Goal: Task Accomplishment & Management: Manage account settings

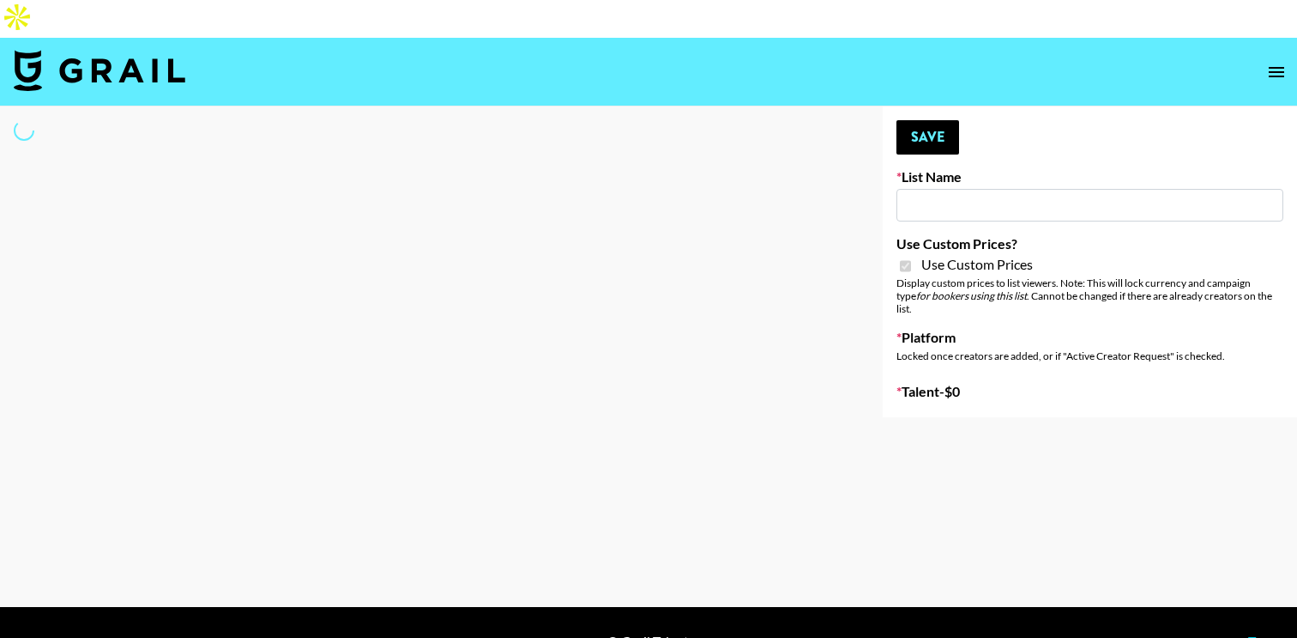
type input "Nourish"
checkbox input "true"
select select "Brand"
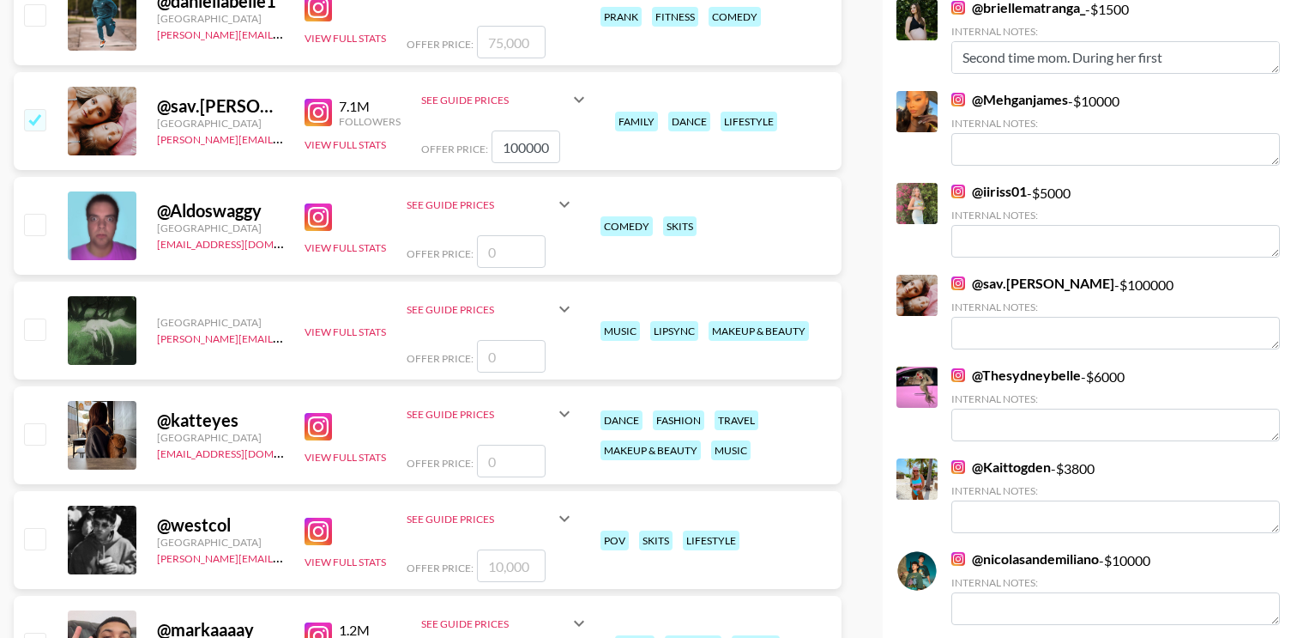
scroll to position [536, 0]
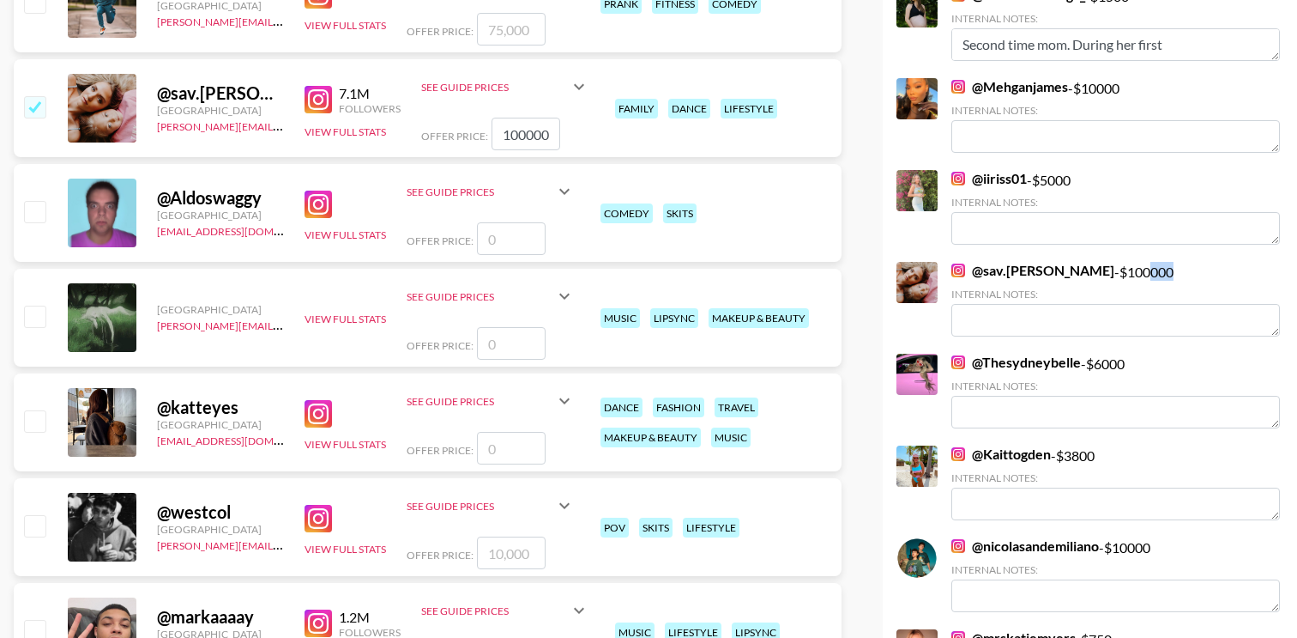
drag, startPoint x: 1092, startPoint y: 223, endPoint x: 1136, endPoint y: 222, distance: 43.8
click at [1136, 262] on div "@ sav.labrant - $ 100000 Internal Notes:" at bounding box center [1116, 299] width 329 height 75
drag, startPoint x: 1119, startPoint y: 219, endPoint x: 972, endPoint y: 221, distance: 146.8
click at [972, 262] on div "@ sav.labrant - $ 100000 Internal Notes:" at bounding box center [1116, 299] width 329 height 75
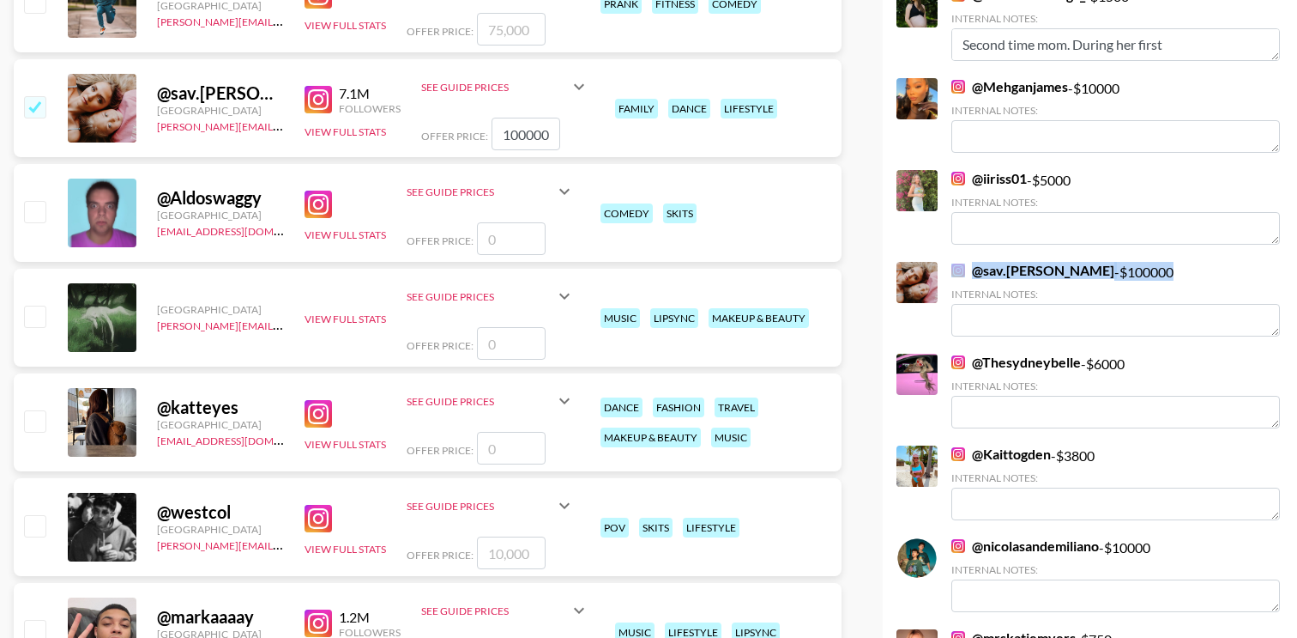
click at [1184, 262] on div "@ sav.labrant - $ 100000 Internal Notes:" at bounding box center [1116, 299] width 329 height 75
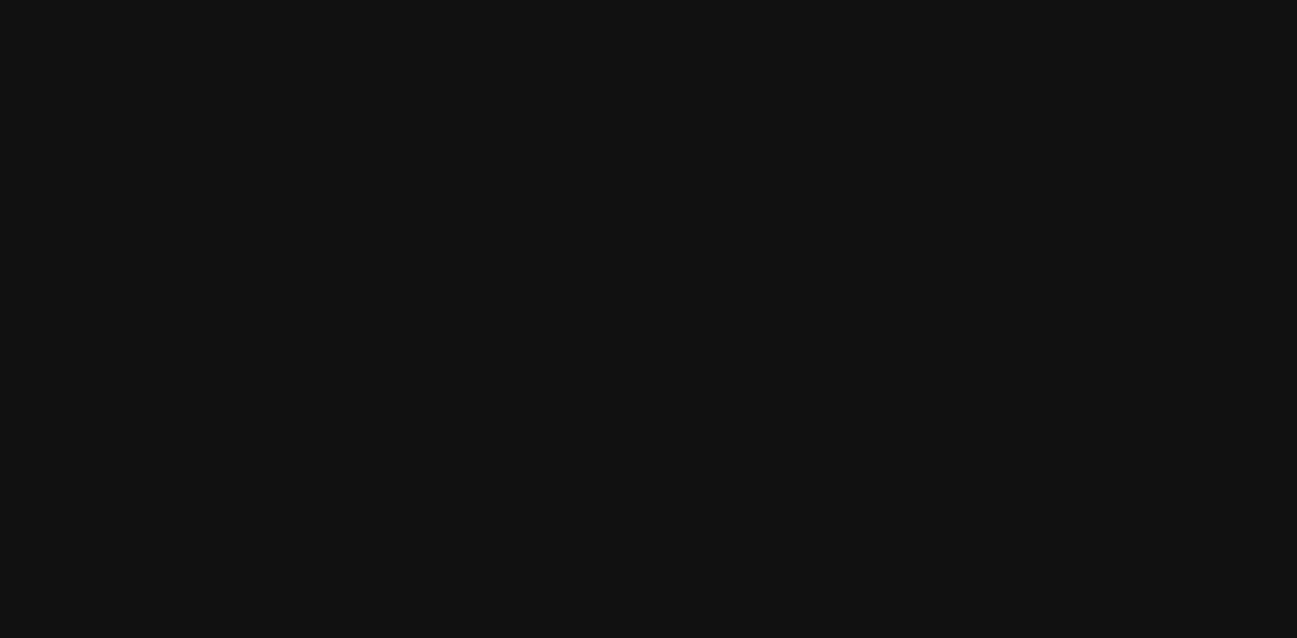
type input "FlexiSpot (Japanese Joinery Bed)"
checkbox input "true"
select select "Brand"
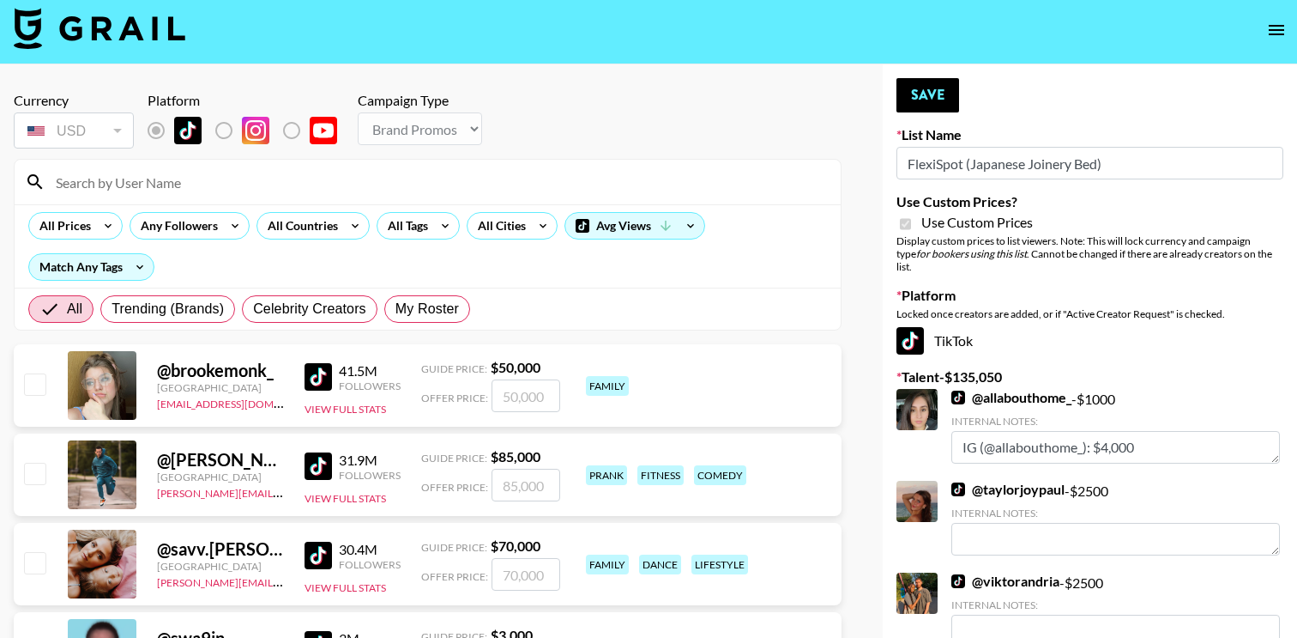
scroll to position [48, 0]
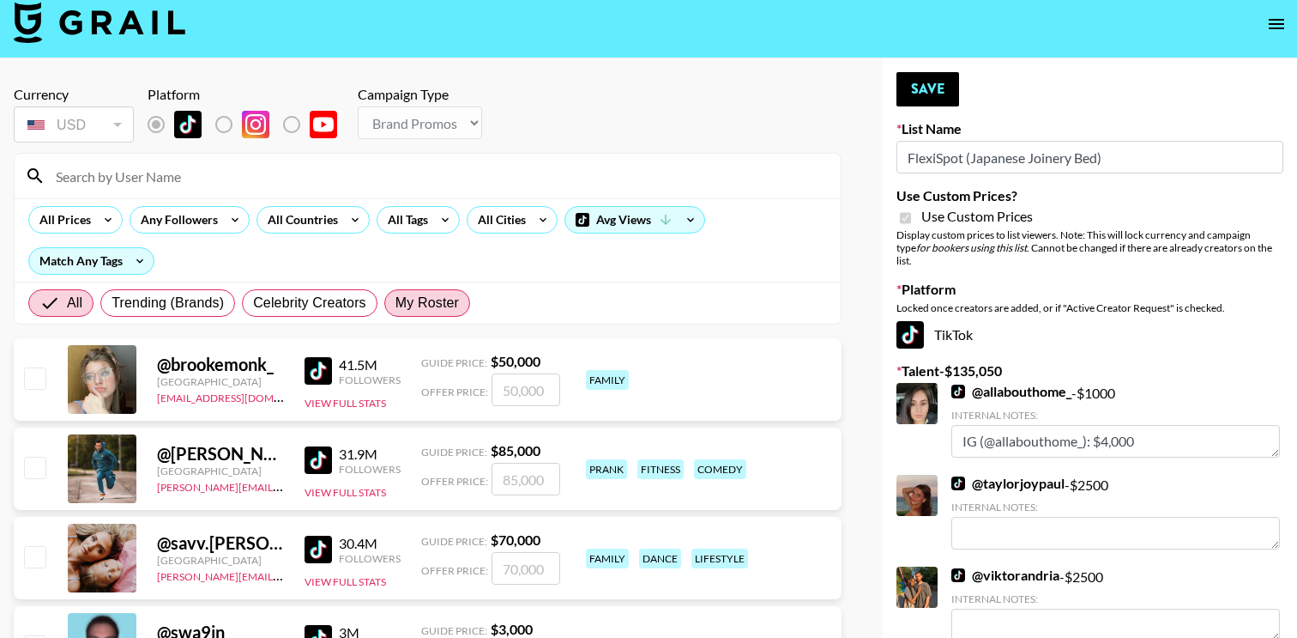
click at [469, 289] on label "My Roster" at bounding box center [427, 302] width 86 height 27
click at [396, 303] on input "My Roster" at bounding box center [396, 303] width 0 height 0
radio input "true"
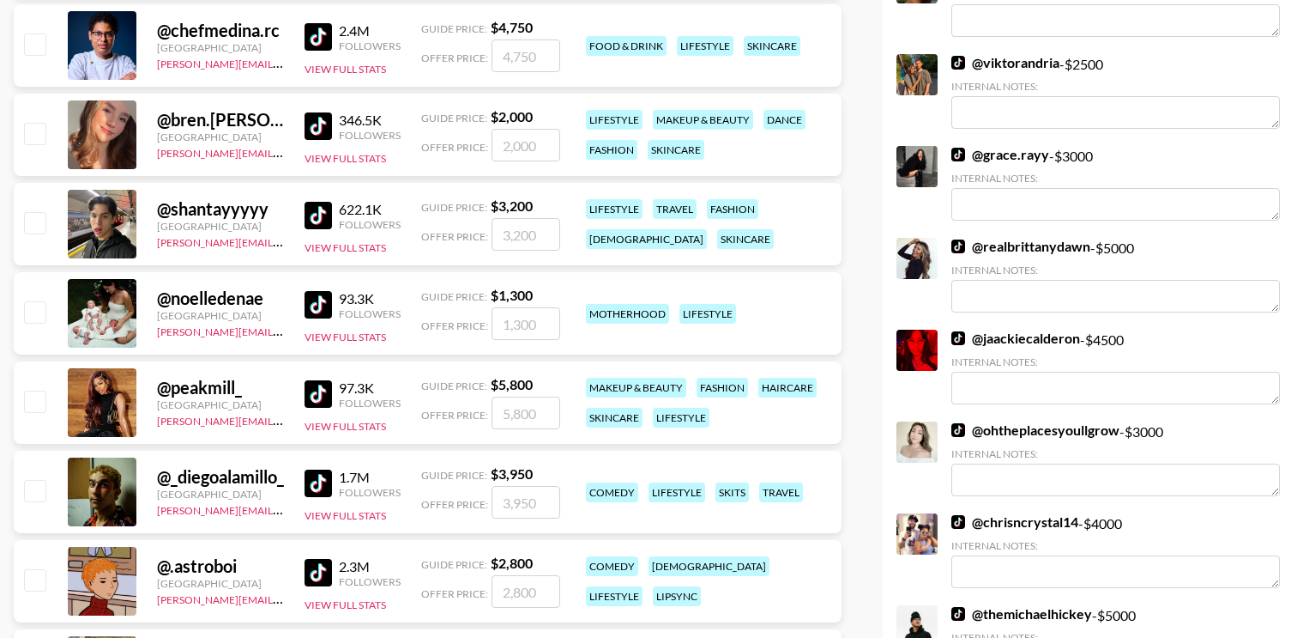
scroll to position [569, 0]
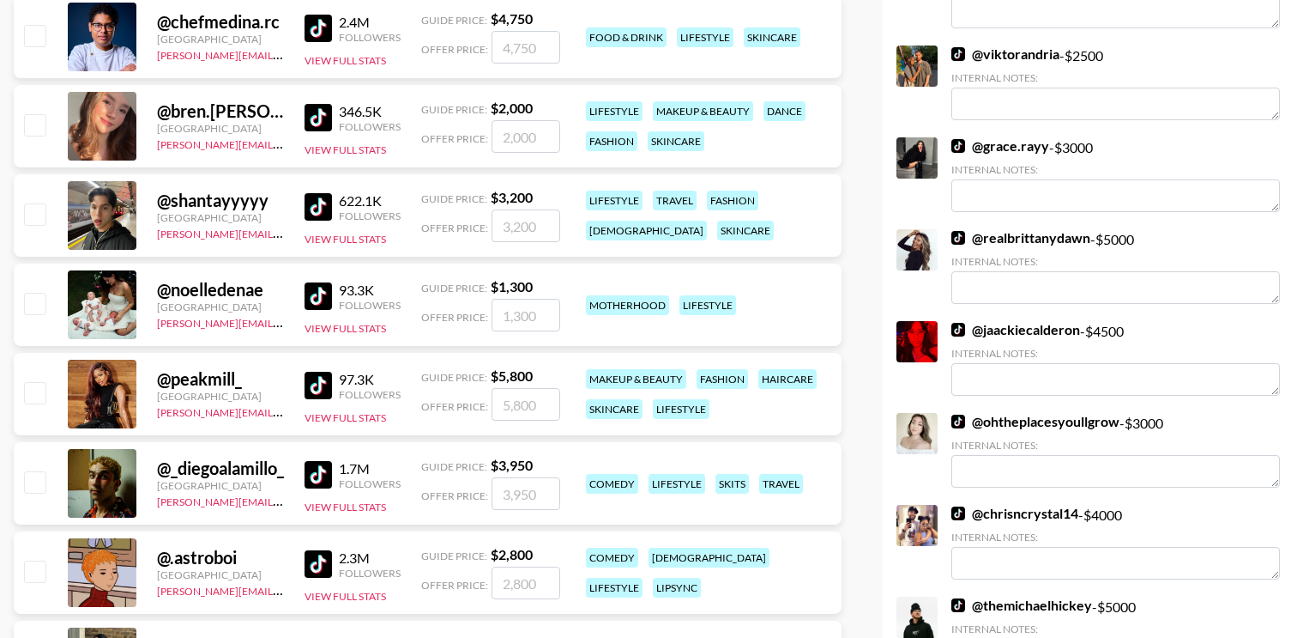
click at [33, 293] on input "checkbox" at bounding box center [34, 303] width 21 height 21
checkbox input "true"
type input "1300"
click at [34, 382] on input "checkbox" at bounding box center [34, 392] width 21 height 21
checkbox input "true"
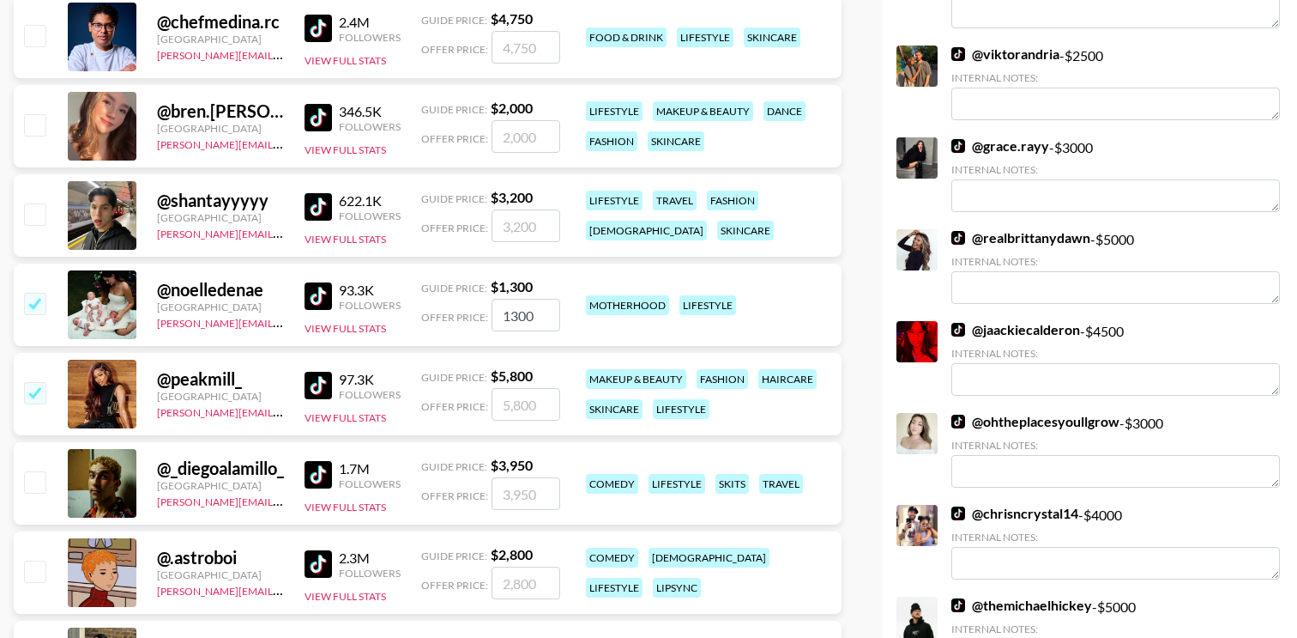
type input "5800"
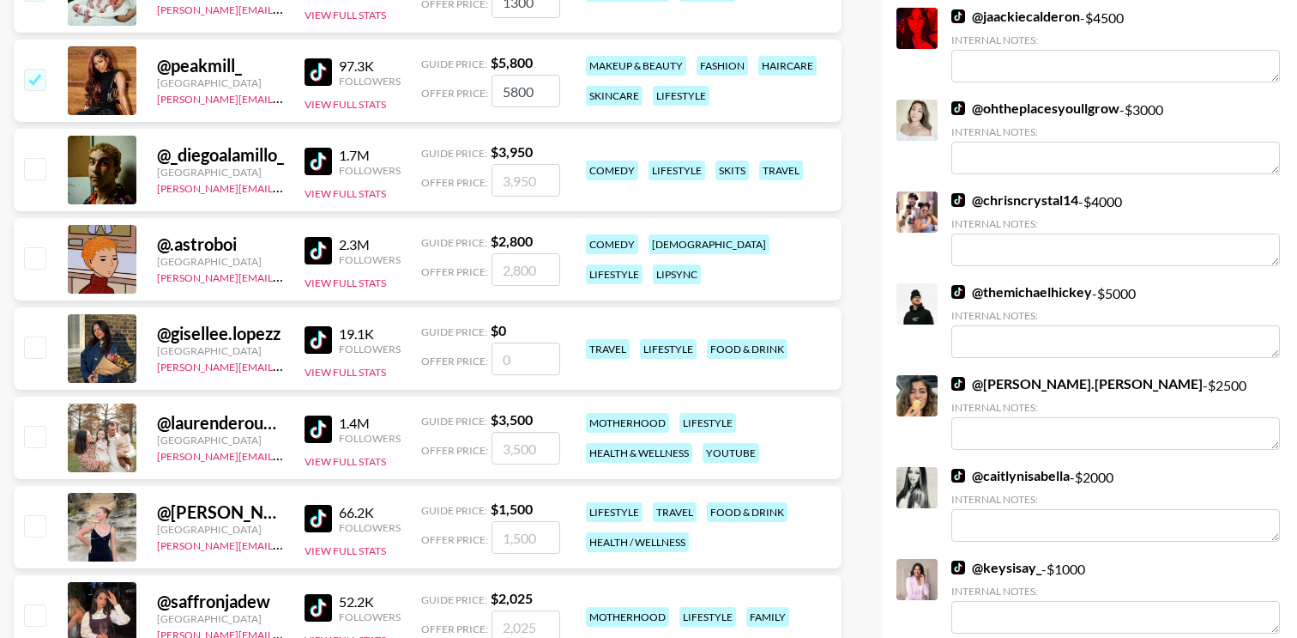
scroll to position [891, 0]
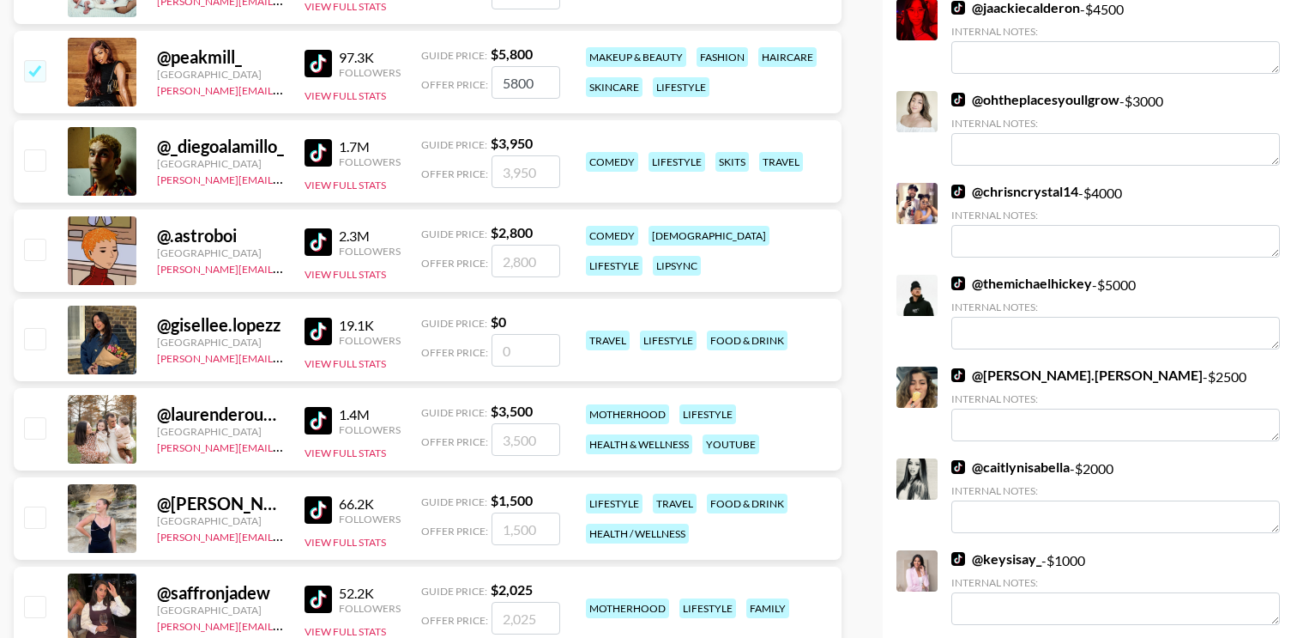
click at [29, 417] on input "checkbox" at bounding box center [34, 427] width 21 height 21
checkbox input "true"
type input "3500"
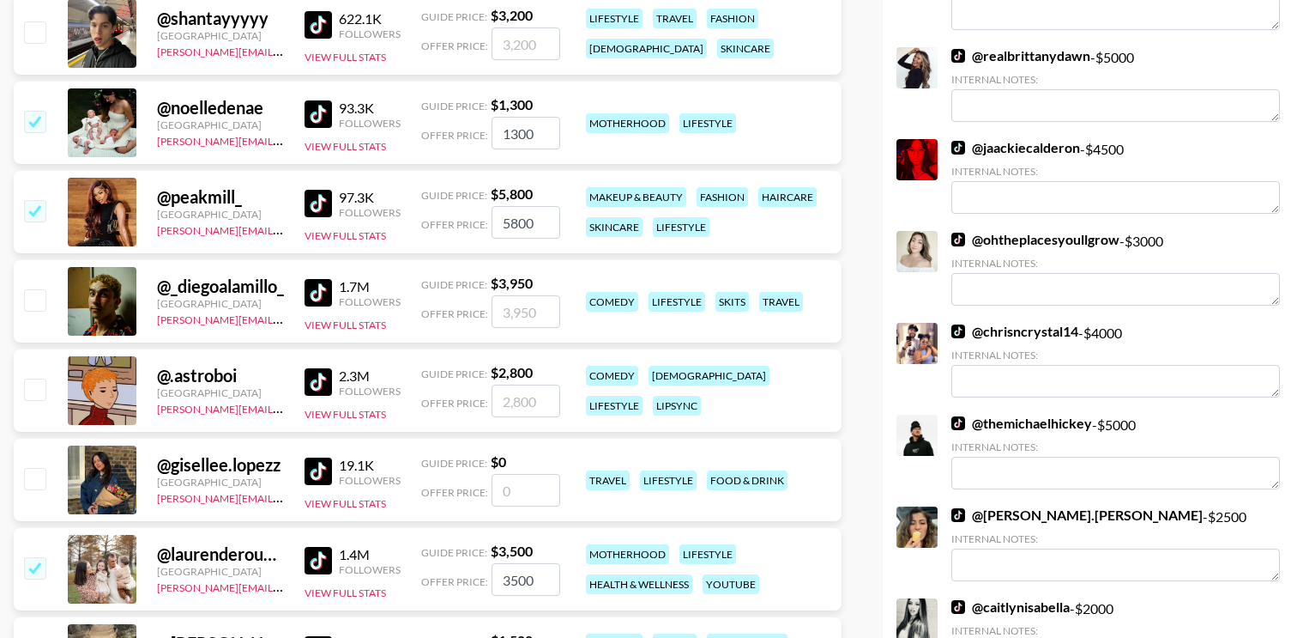
scroll to position [737, 0]
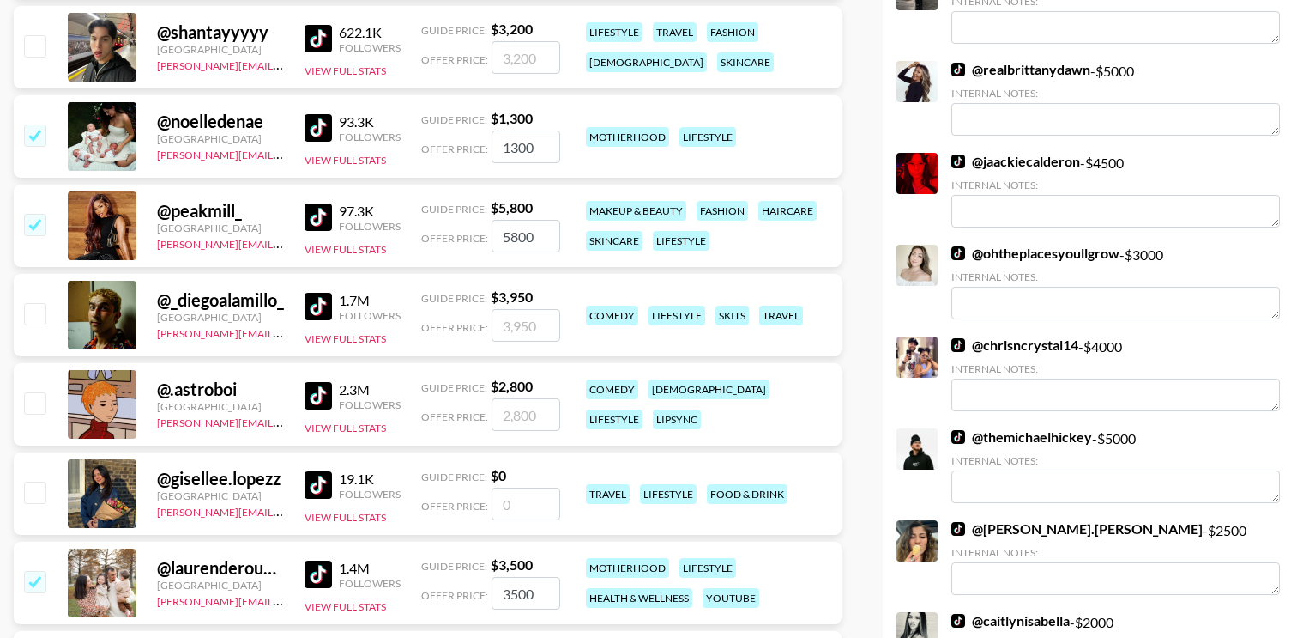
drag, startPoint x: 510, startPoint y: 197, endPoint x: 587, endPoint y: 196, distance: 77.2
click at [587, 196] on div "@ peakmill_ United States sofia.posadas@grail-talent.com 97.3K Followers View F…" at bounding box center [428, 225] width 828 height 82
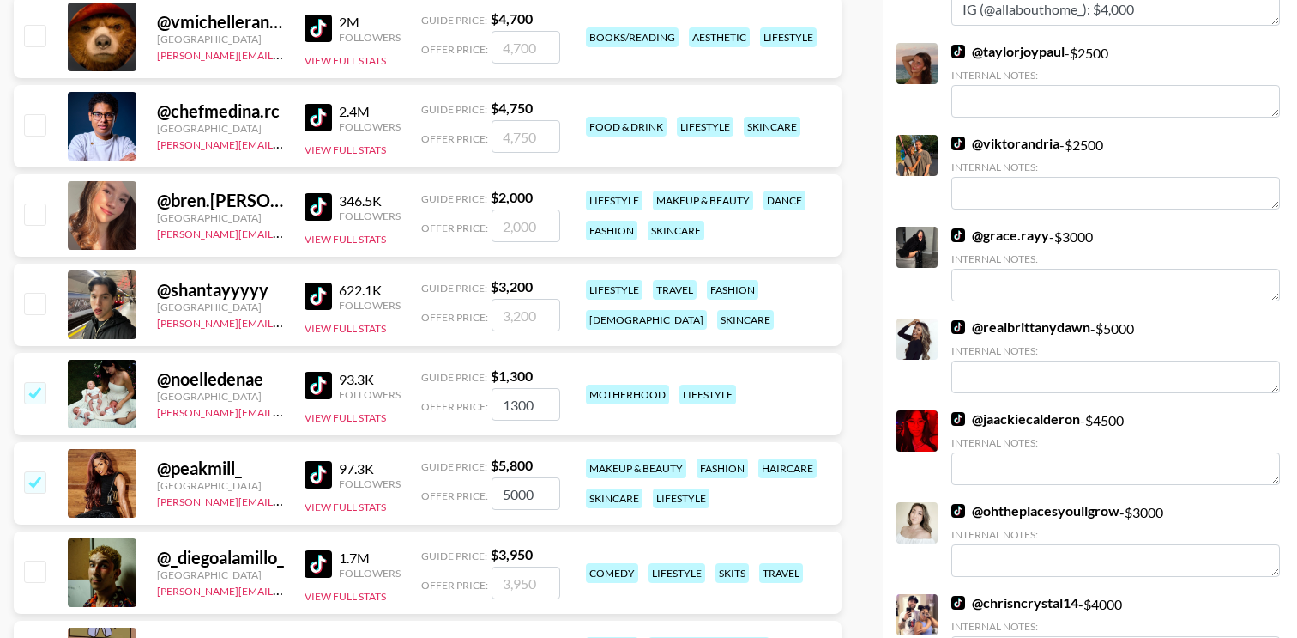
scroll to position [461, 0]
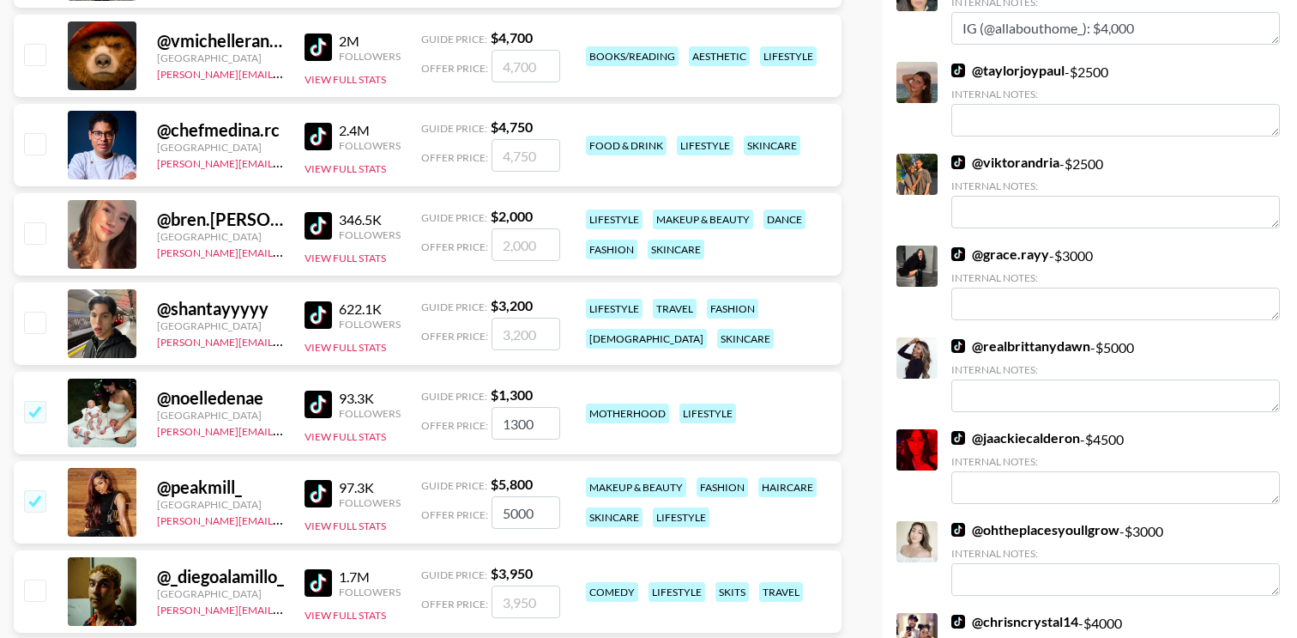
type input "5000"
click at [523, 407] on input "1300" at bounding box center [526, 423] width 69 height 33
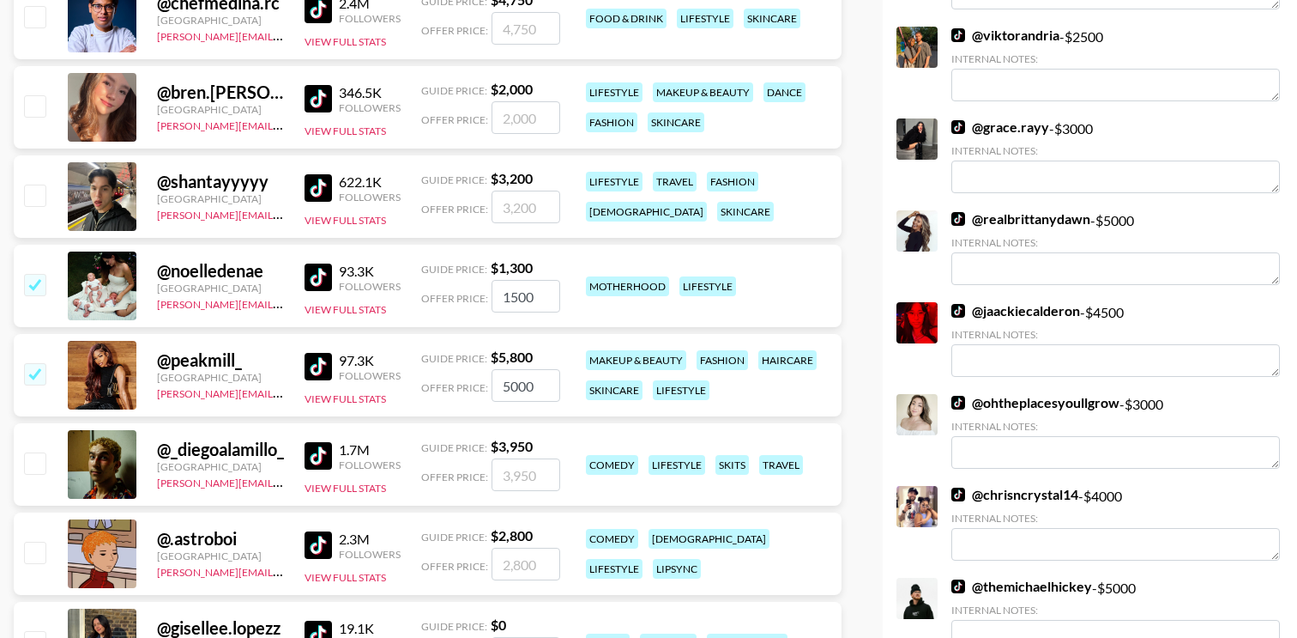
scroll to position [0, 0]
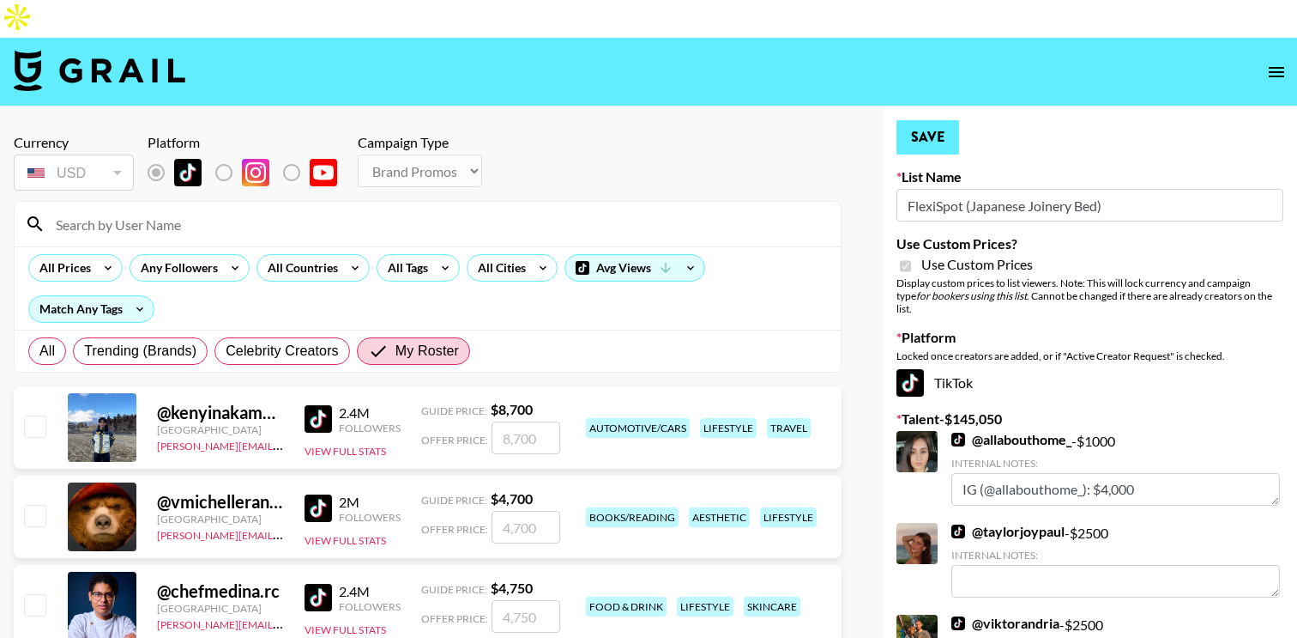
type input "1500"
click at [934, 120] on button "Save" at bounding box center [928, 137] width 63 height 34
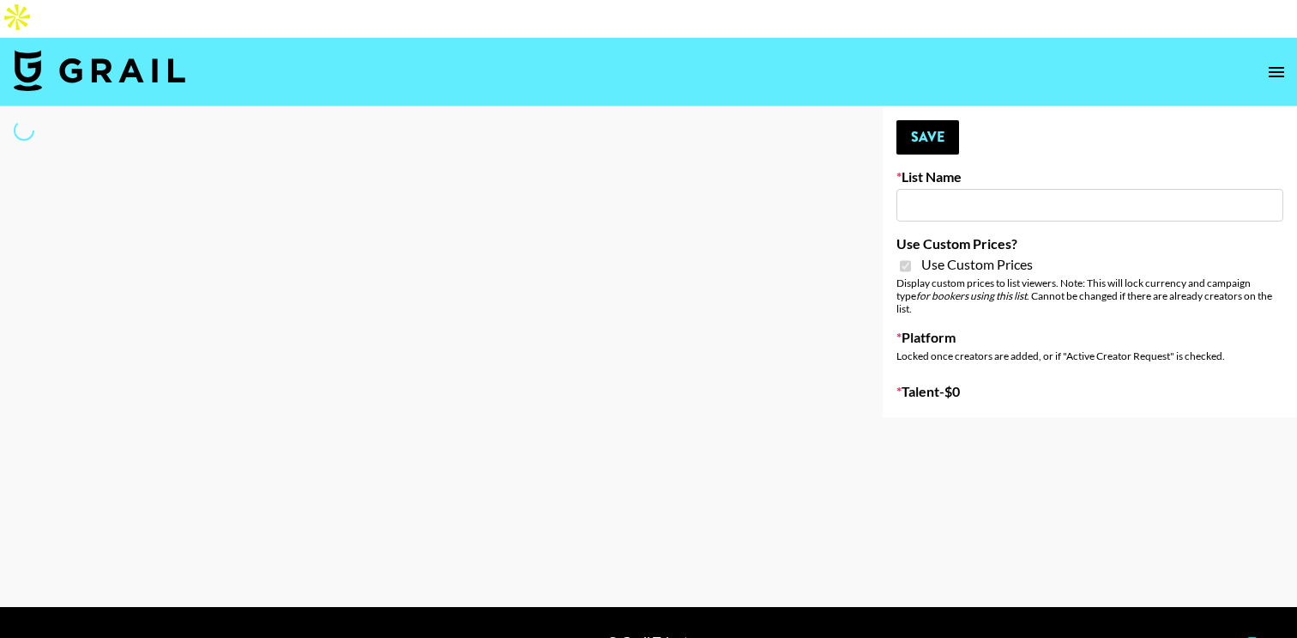
type input "Temu Q4"
checkbox input "true"
select select "Brand"
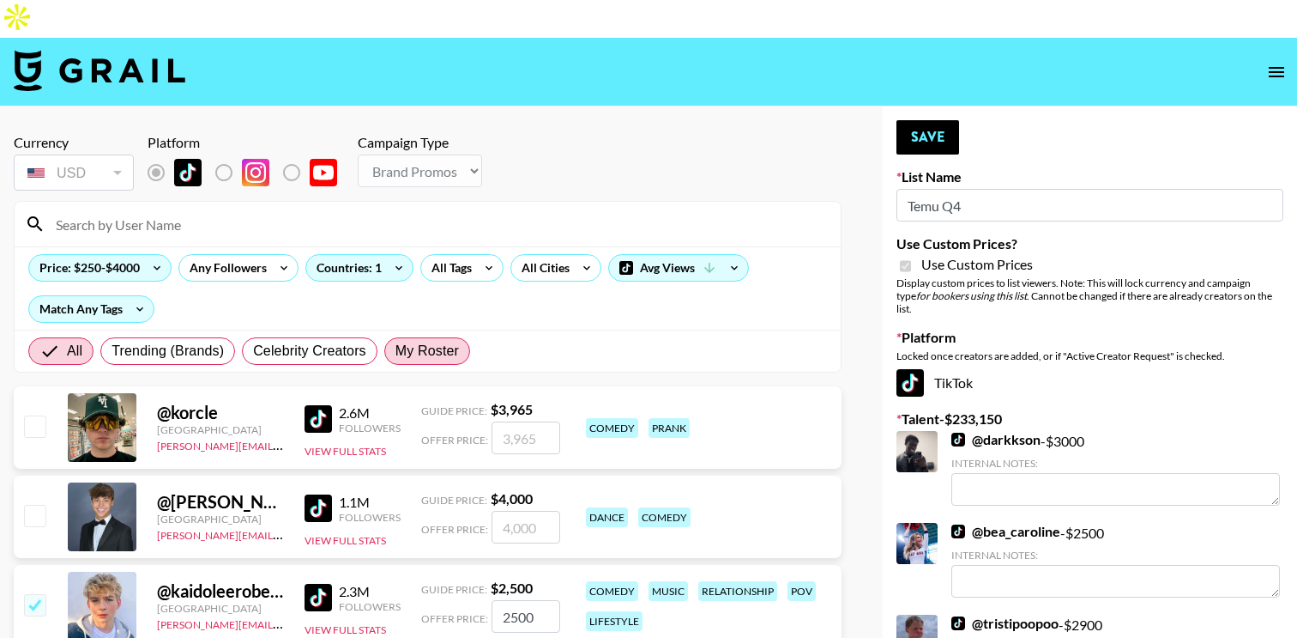
click at [405, 341] on span "My Roster" at bounding box center [428, 351] width 64 height 21
click at [396, 351] on input "My Roster" at bounding box center [396, 351] width 0 height 0
radio input "true"
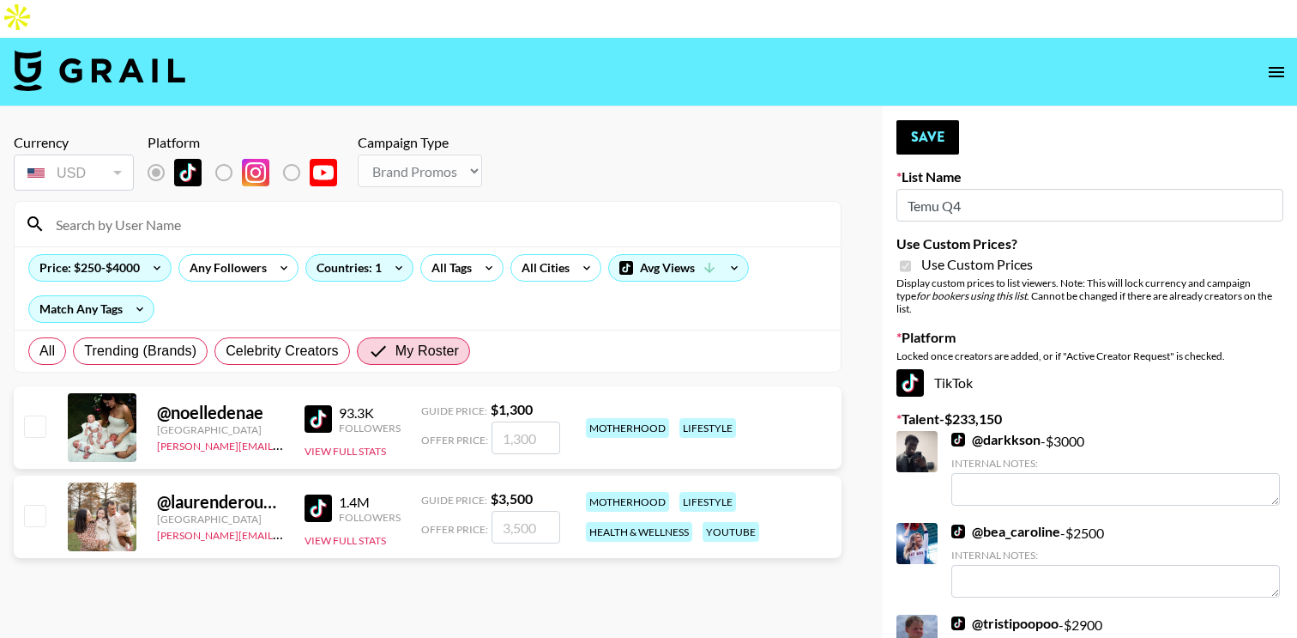
click at [31, 505] on input "checkbox" at bounding box center [34, 515] width 21 height 21
checkbox input "true"
drag, startPoint x: 540, startPoint y: 491, endPoint x: 458, endPoint y: 491, distance: 81.5
click at [458, 511] on div "Offer Price: 3500" at bounding box center [490, 527] width 139 height 33
type input "2000"
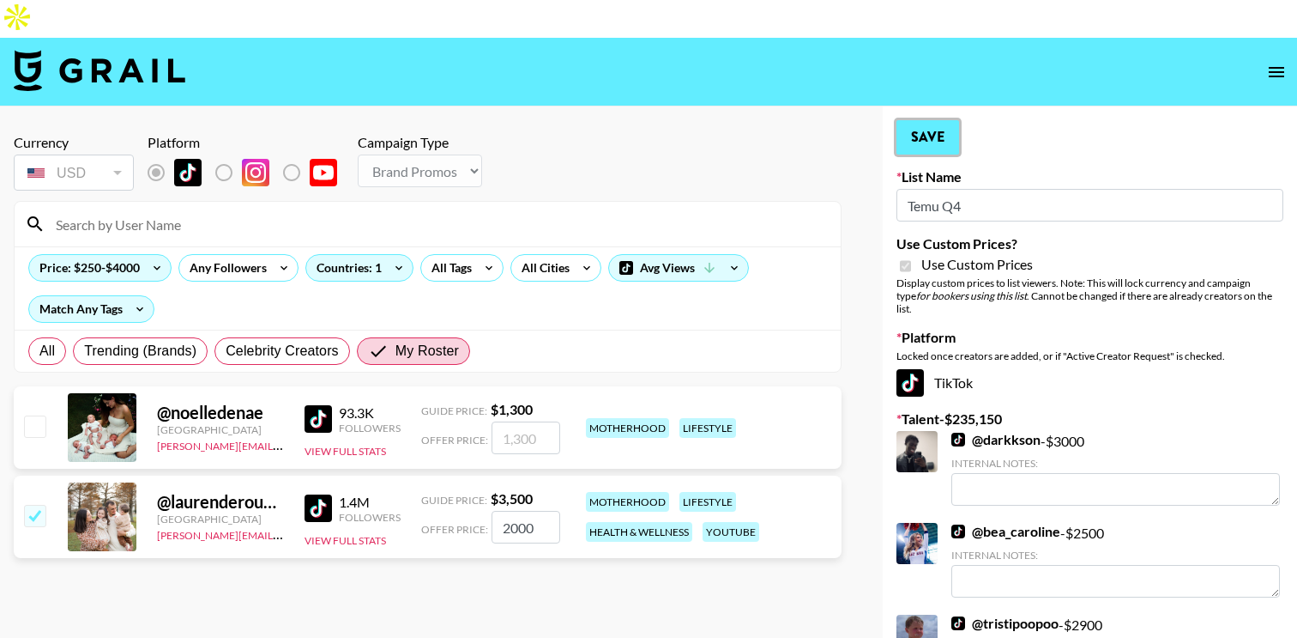
click at [919, 120] on button "Save" at bounding box center [928, 137] width 63 height 34
radio input "true"
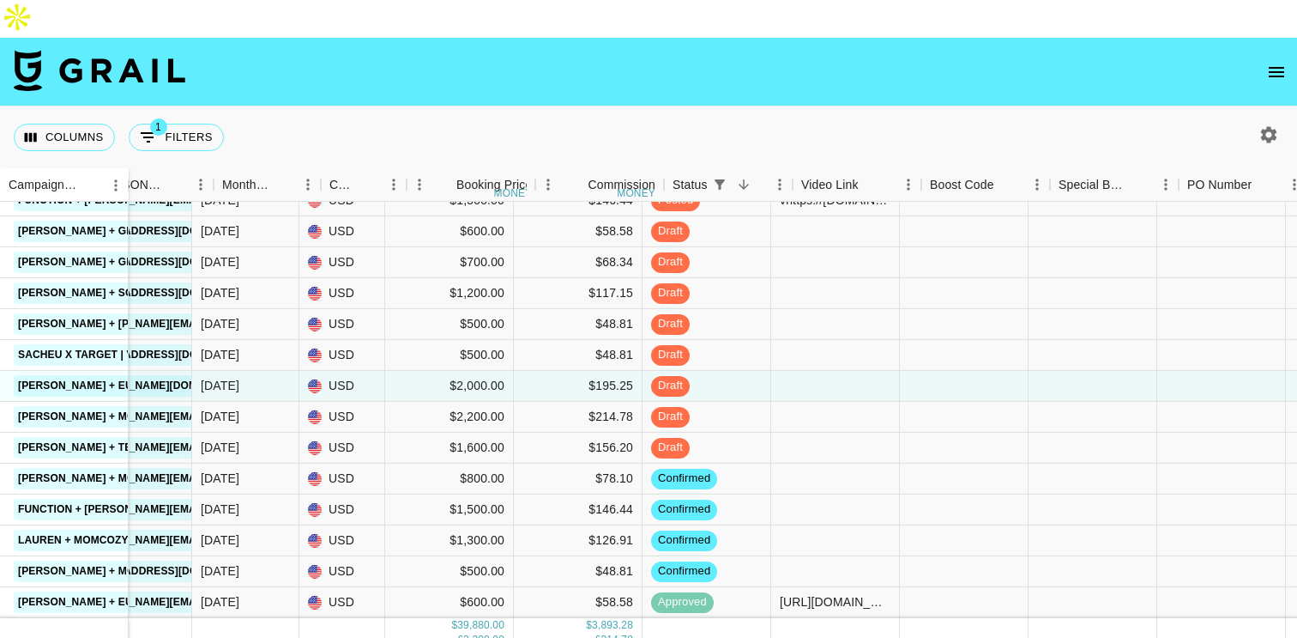
scroll to position [750, 793]
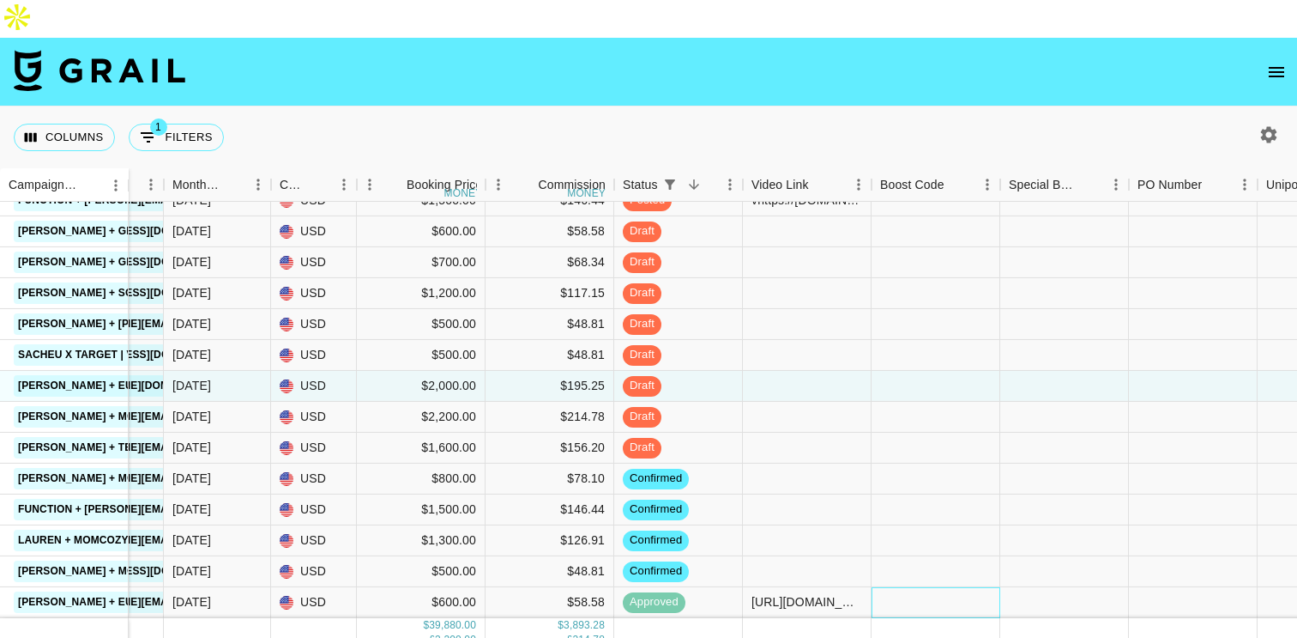
click at [910, 587] on div at bounding box center [936, 602] width 129 height 31
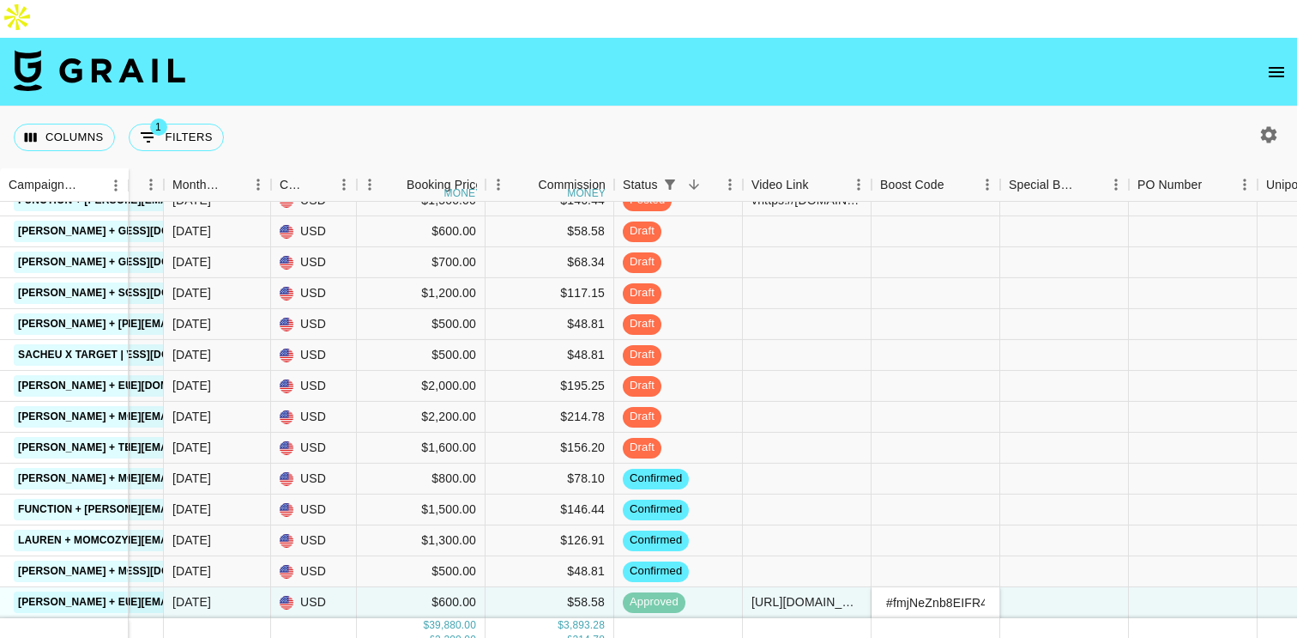
scroll to position [0, 346]
type input "#fmjNeZnb8EIFR4rtkUceFKkvr5H2YujxSRatMECtgx4DPMBwutKoH15UfpXErvA="
click at [945, 525] on div at bounding box center [936, 540] width 129 height 31
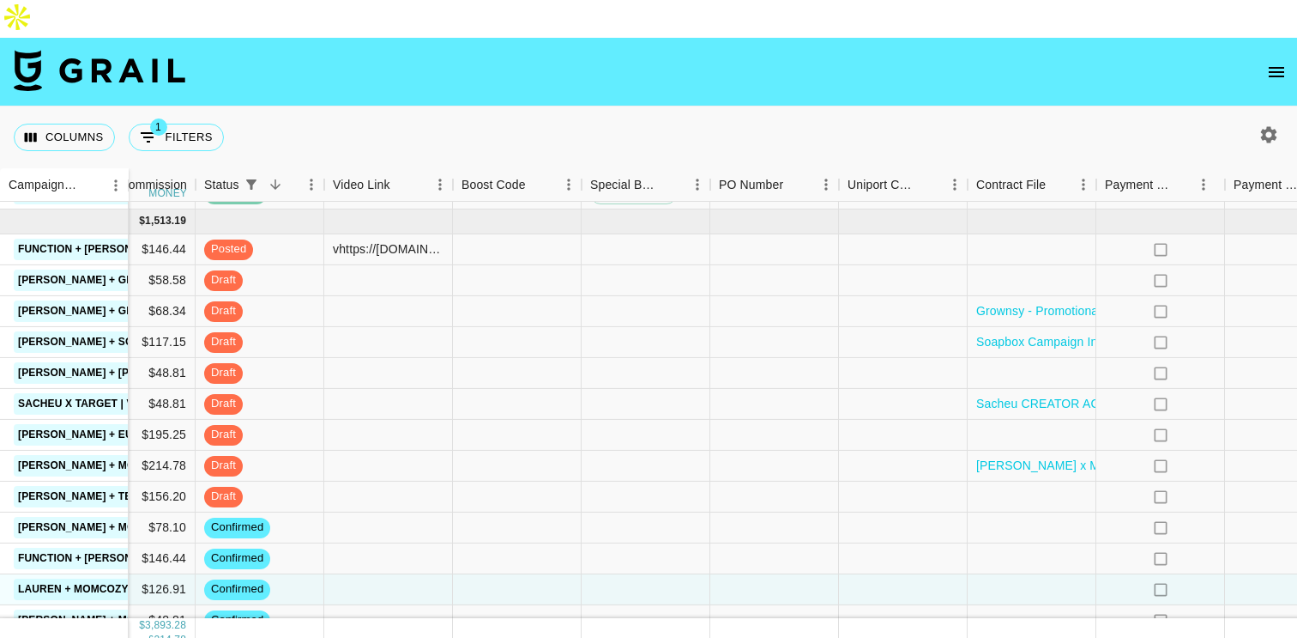
scroll to position [750, 1212]
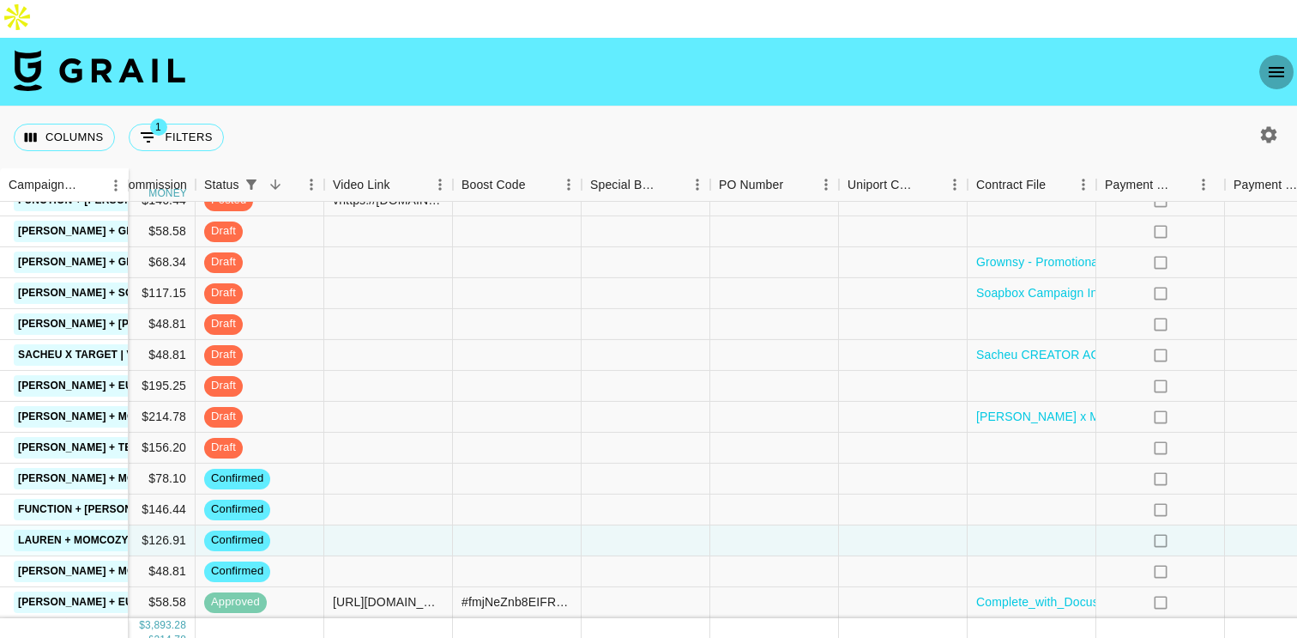
click at [1284, 62] on icon "open drawer" at bounding box center [1277, 72] width 21 height 21
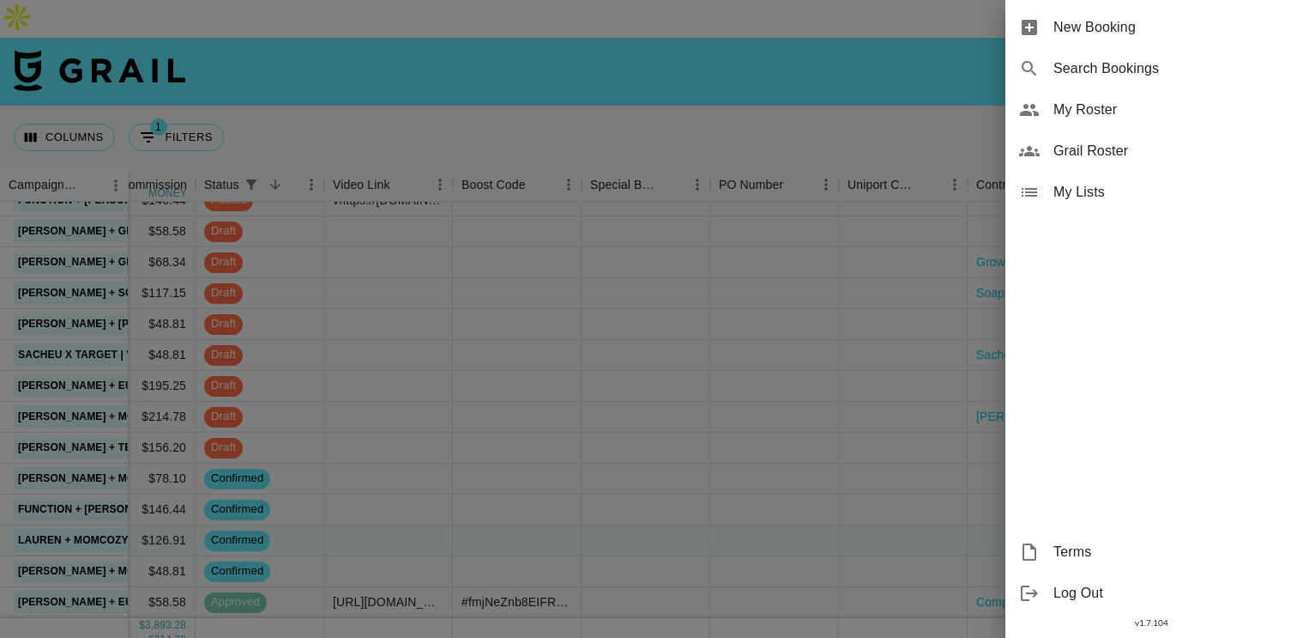
click at [1092, 113] on span "My Roster" at bounding box center [1169, 110] width 230 height 21
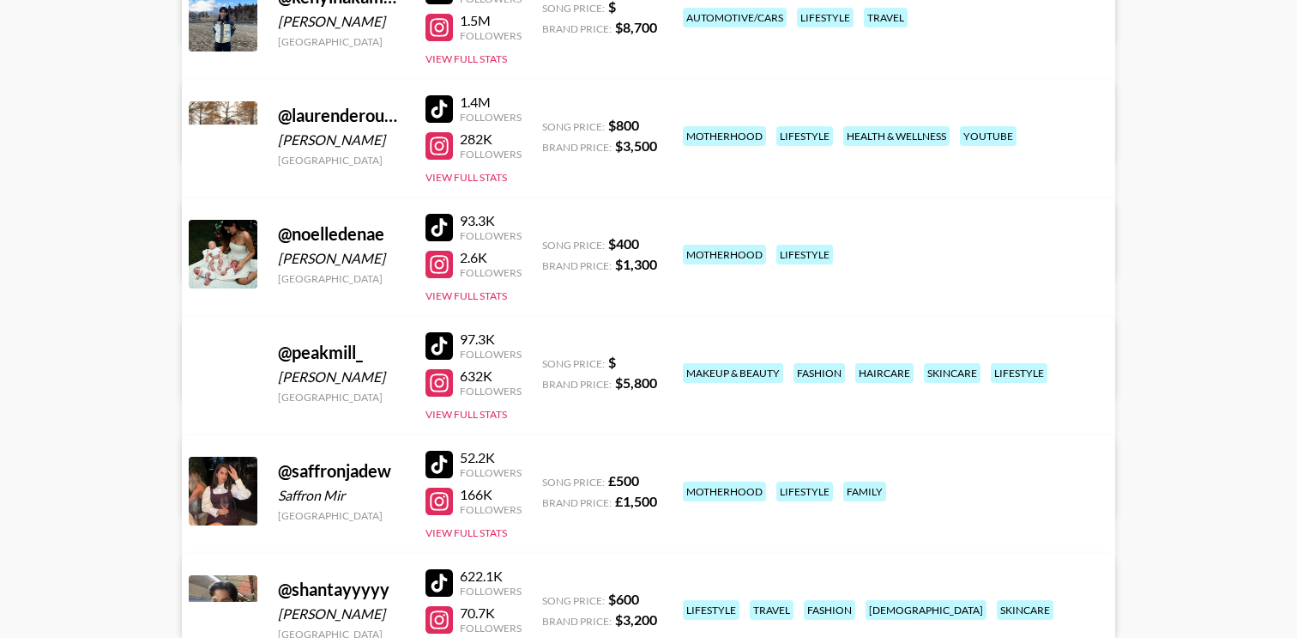
scroll to position [1057, 0]
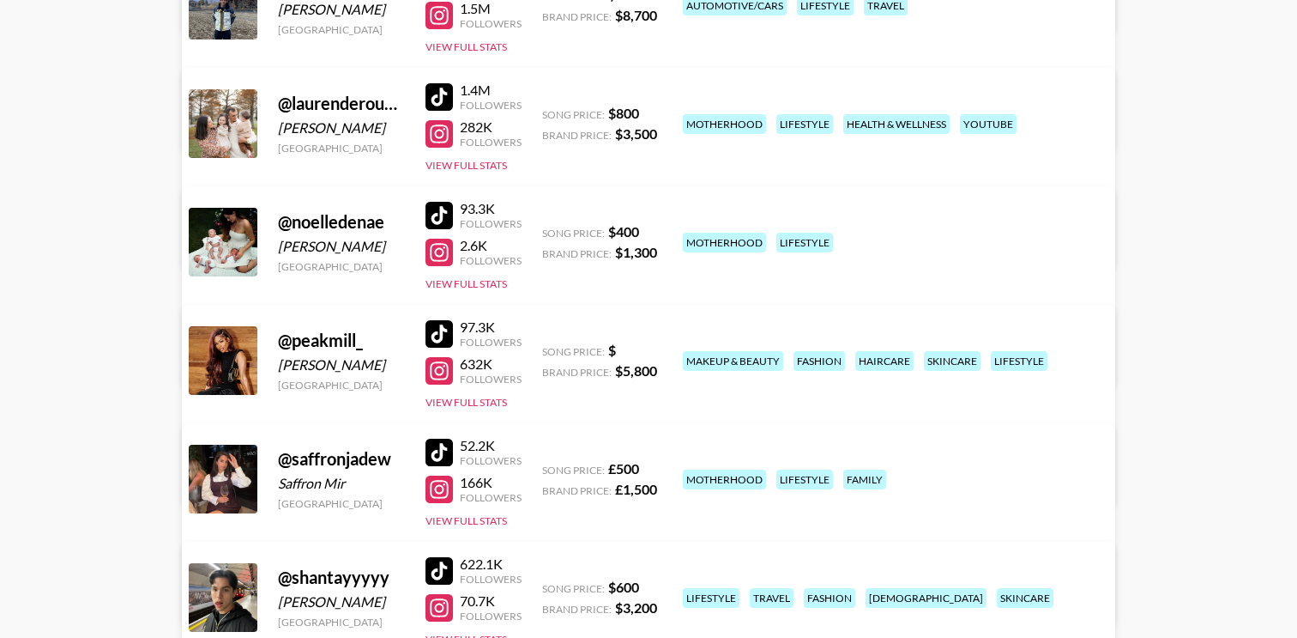
click at [547, 467] on link "View/Edit Details" at bounding box center [380, 475] width 335 height 17
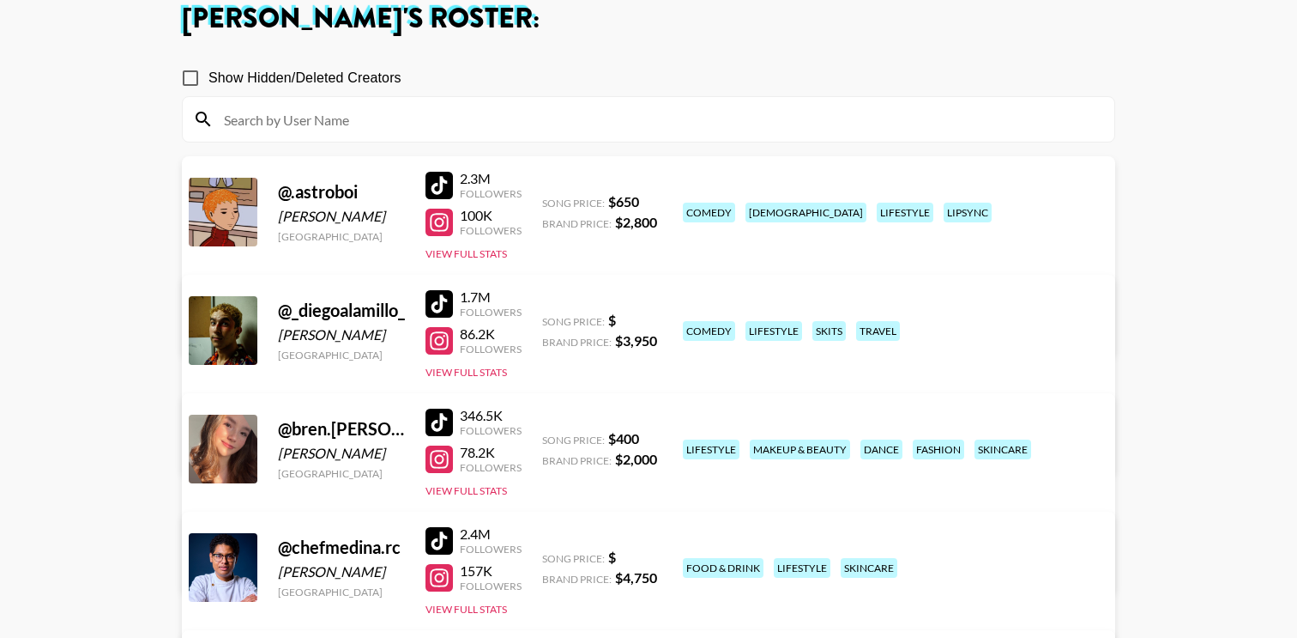
scroll to position [0, 0]
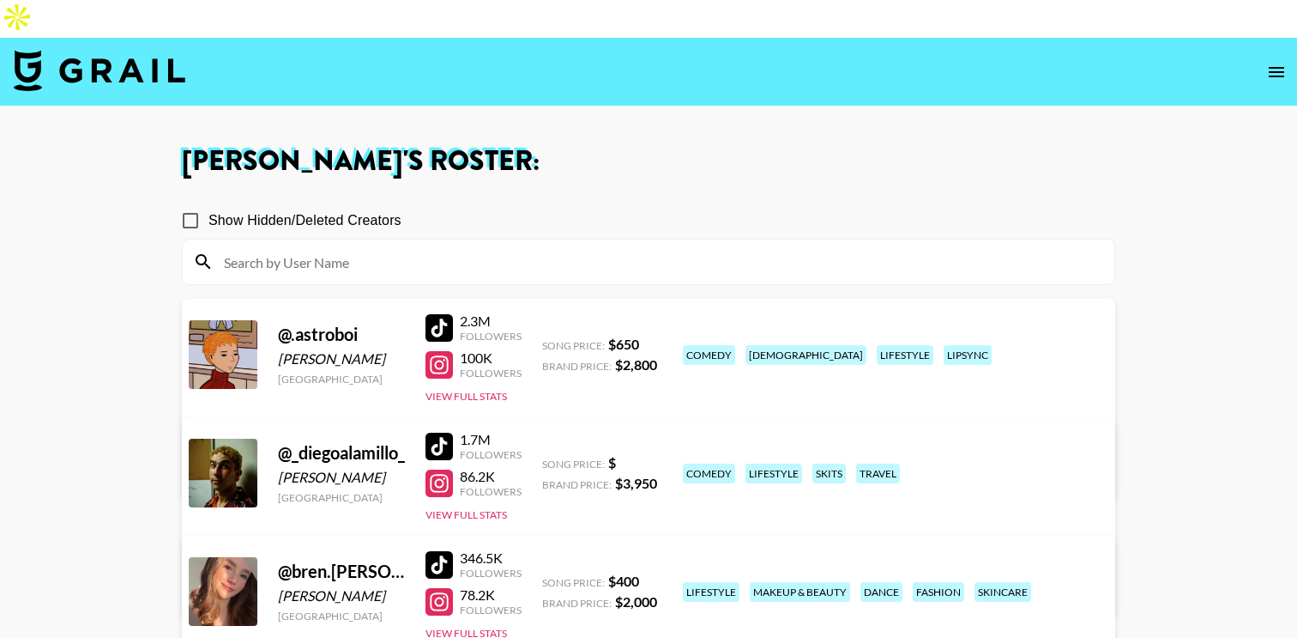
click at [159, 50] on img at bounding box center [100, 70] width 172 height 41
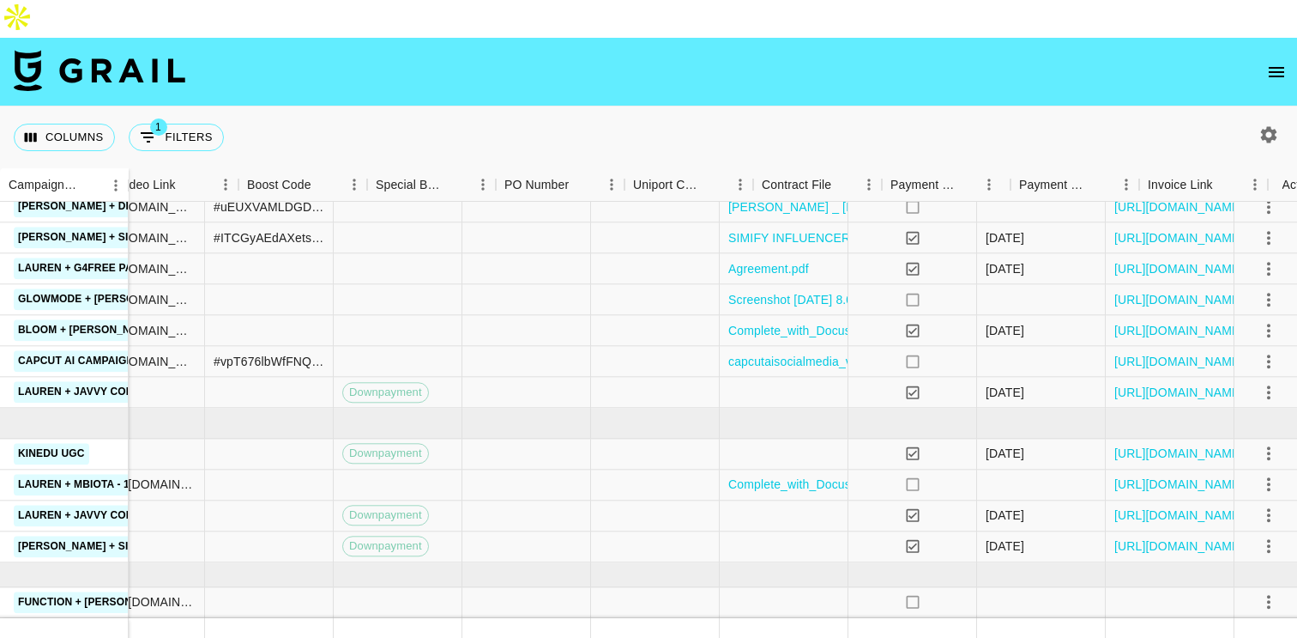
scroll to position [348, 1466]
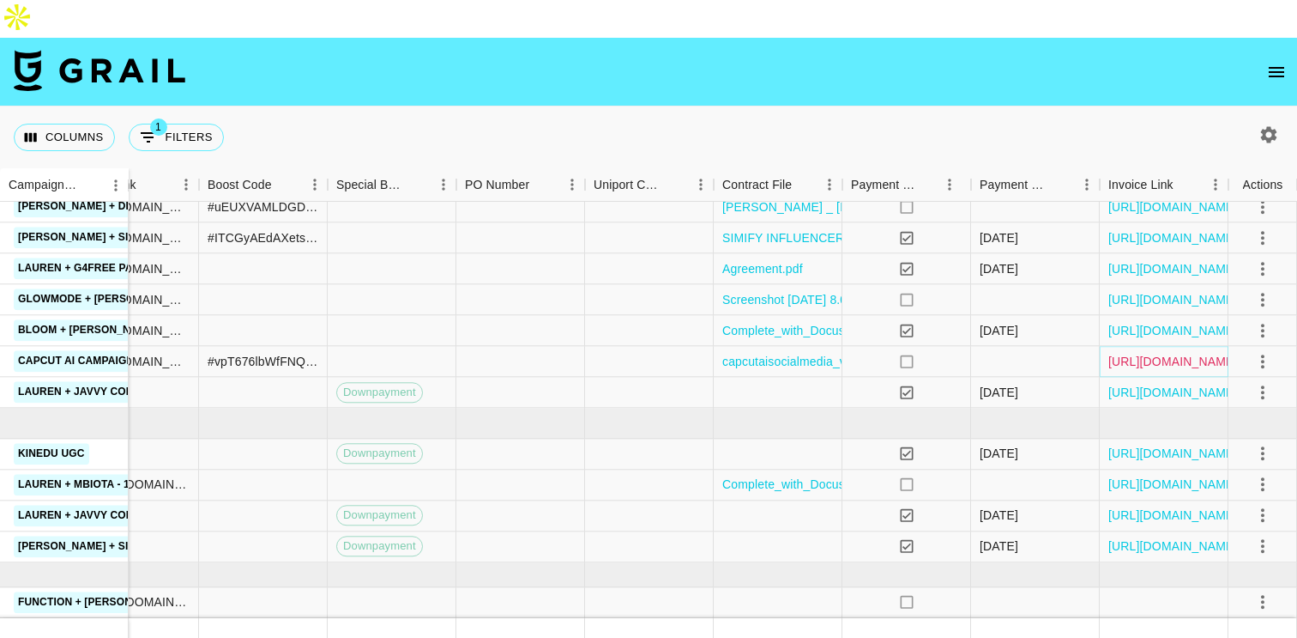
click at [1153, 353] on link "[URL][DOMAIN_NAME]" at bounding box center [1174, 361] width 130 height 17
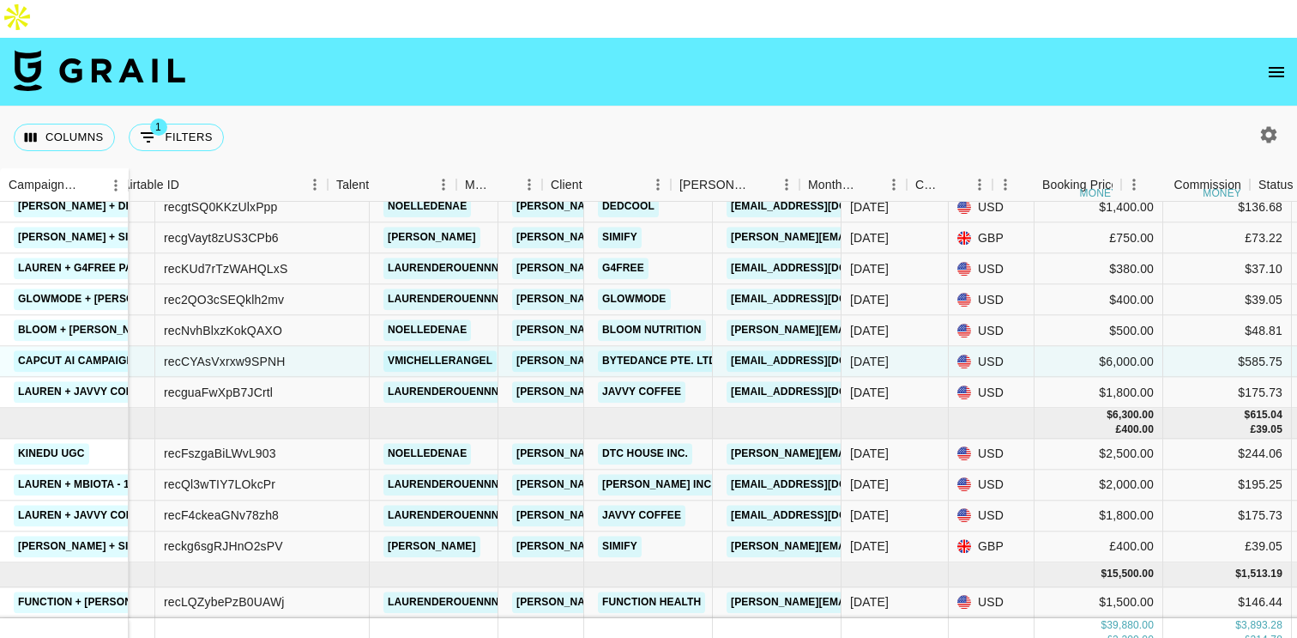
scroll to position [348, 0]
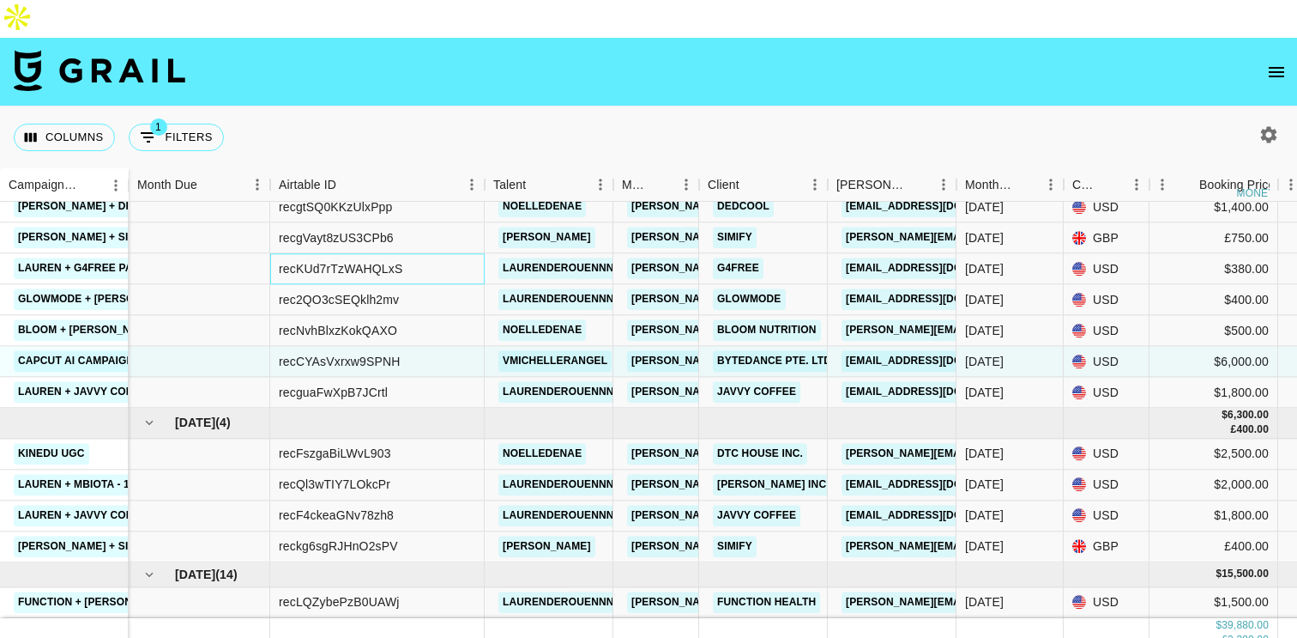
click at [317, 260] on div "recKUd7rTzWAHQLxS" at bounding box center [341, 268] width 124 height 17
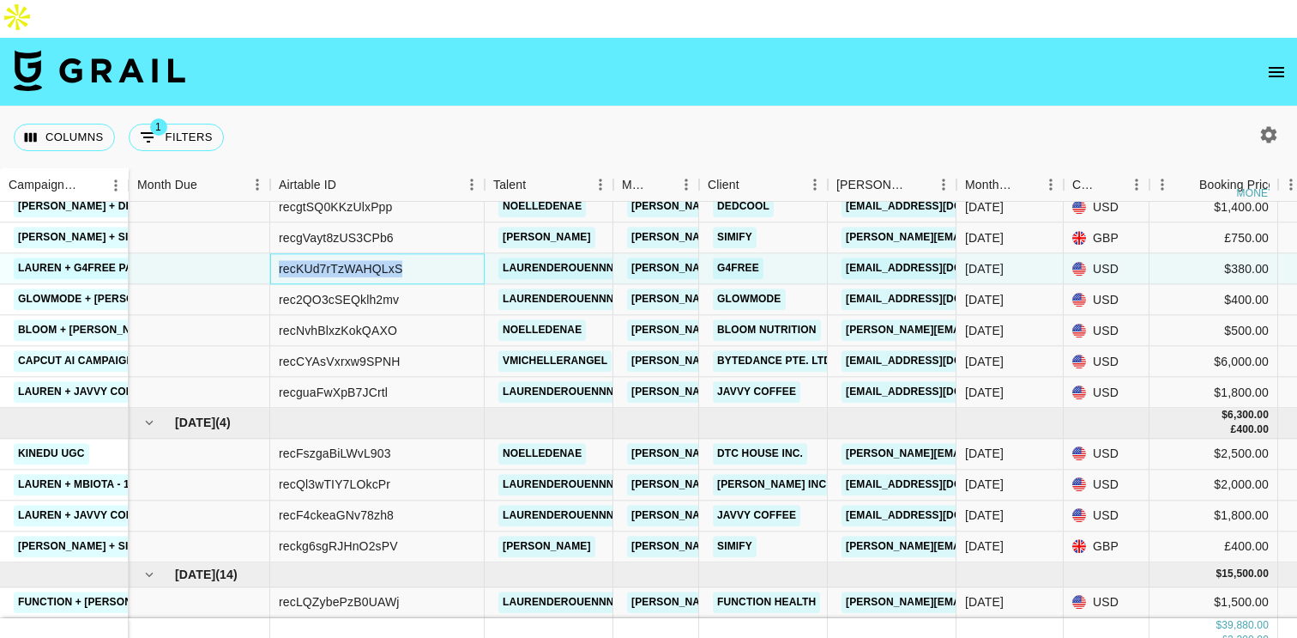
click at [317, 260] on div "recKUd7rTzWAHQLxS" at bounding box center [341, 268] width 124 height 17
copy div "recKUd7rTzWAHQLxS"
click at [323, 291] on div "rec2QO3cSEQklh2mv" at bounding box center [339, 299] width 120 height 17
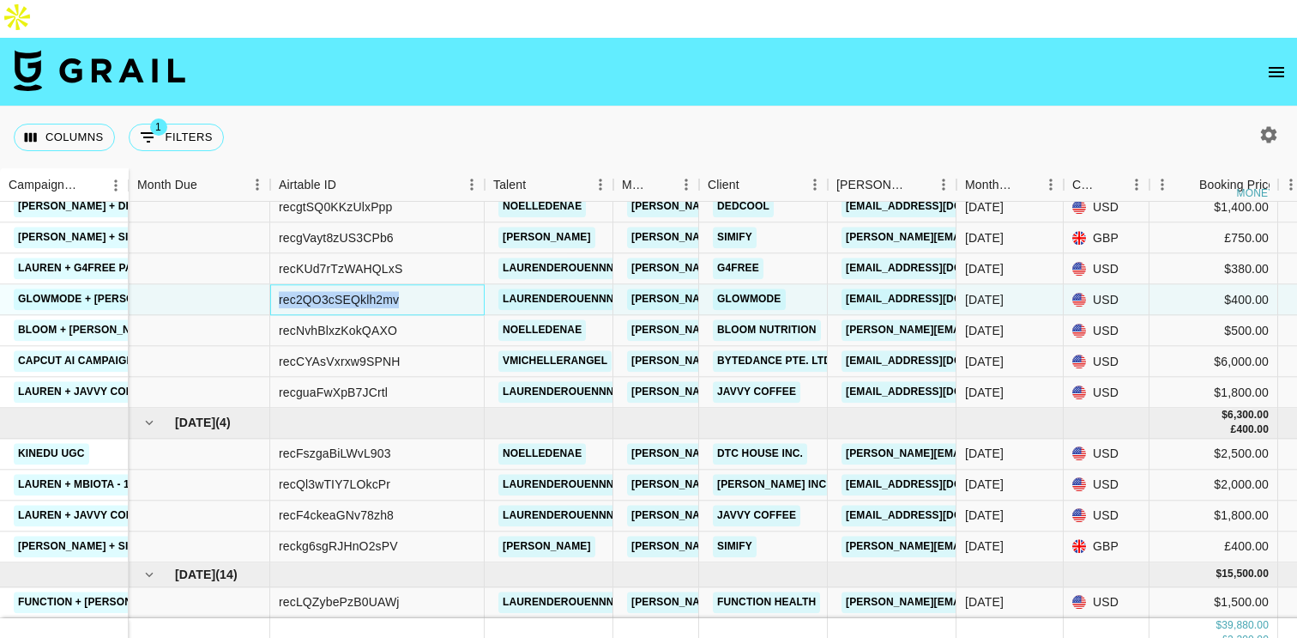
copy div "rec2QO3cSEQklh2mv"
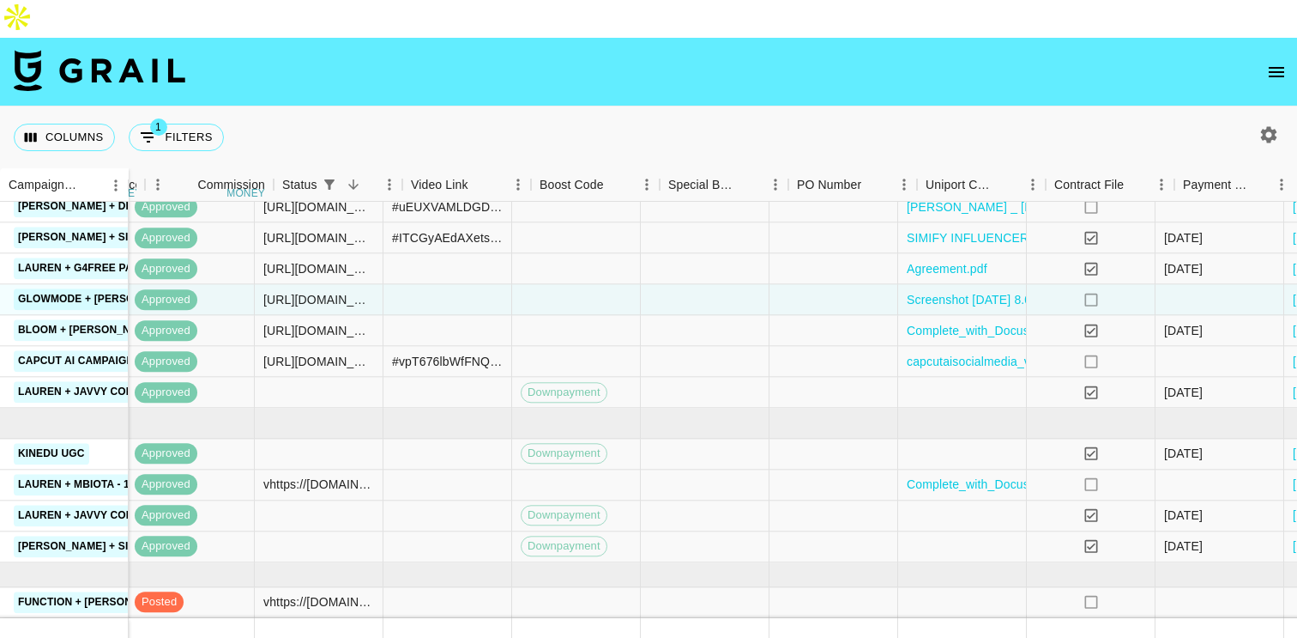
scroll to position [348, 1466]
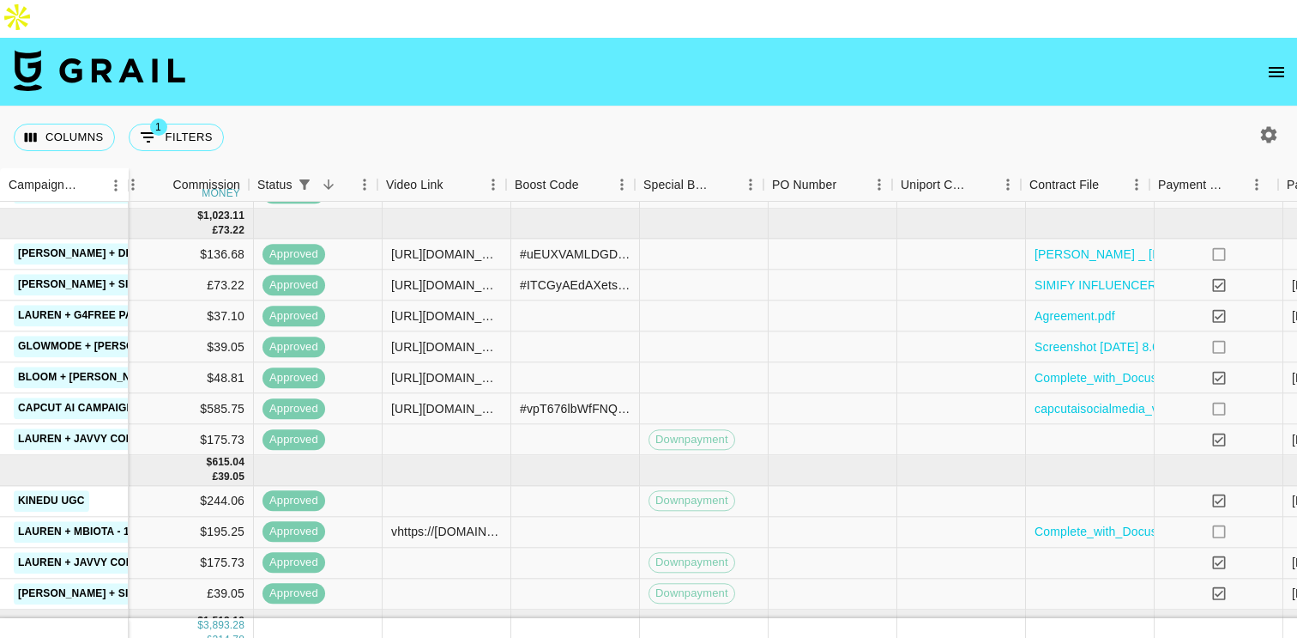
scroll to position [301, 1134]
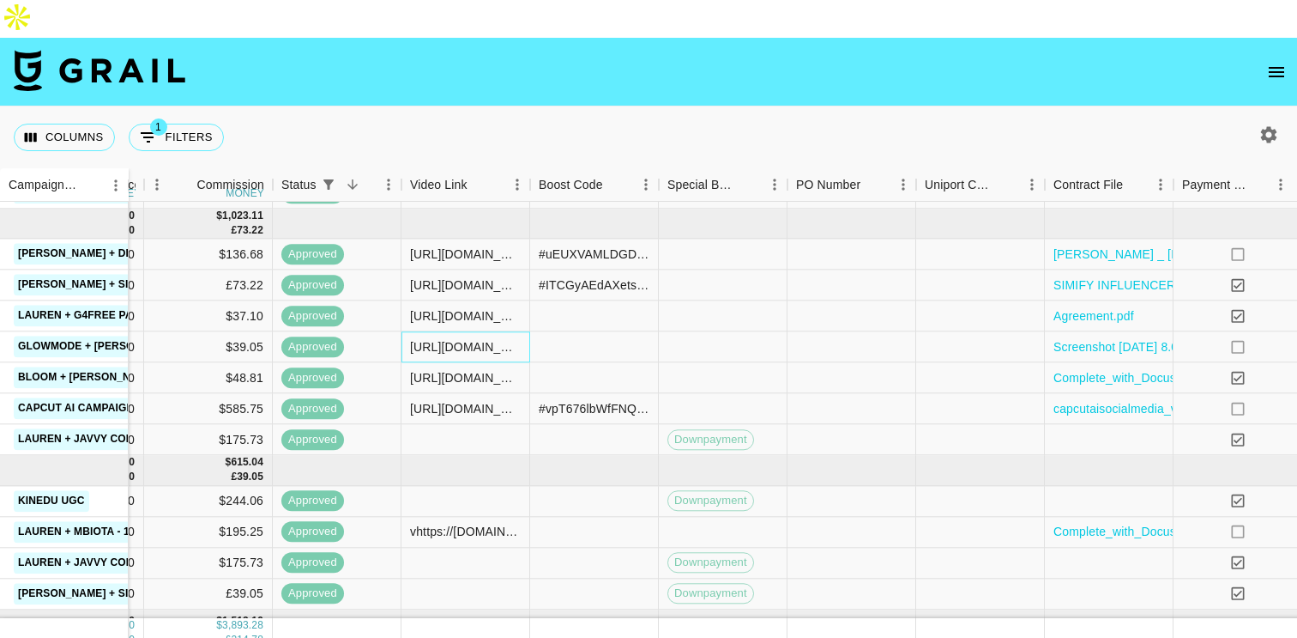
click at [489, 338] on div "[URL][DOMAIN_NAME]" at bounding box center [465, 346] width 111 height 17
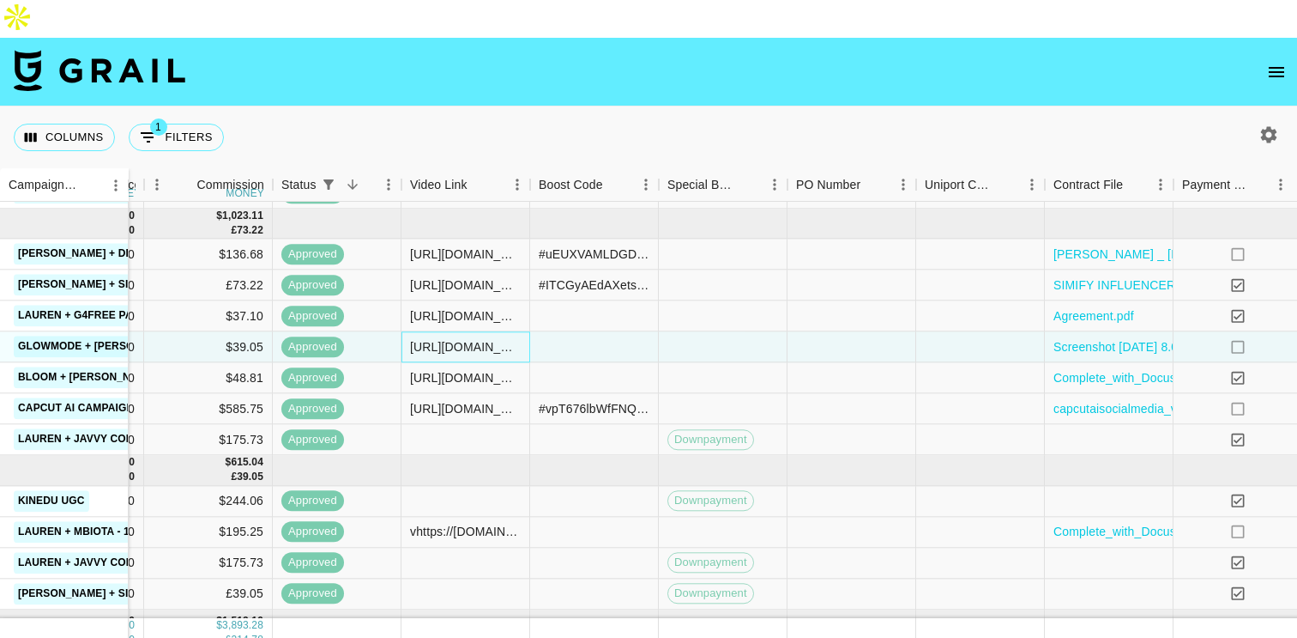
click at [489, 338] on div "[URL][DOMAIN_NAME]" at bounding box center [465, 346] width 111 height 17
click at [351, 38] on nav at bounding box center [648, 72] width 1297 height 69
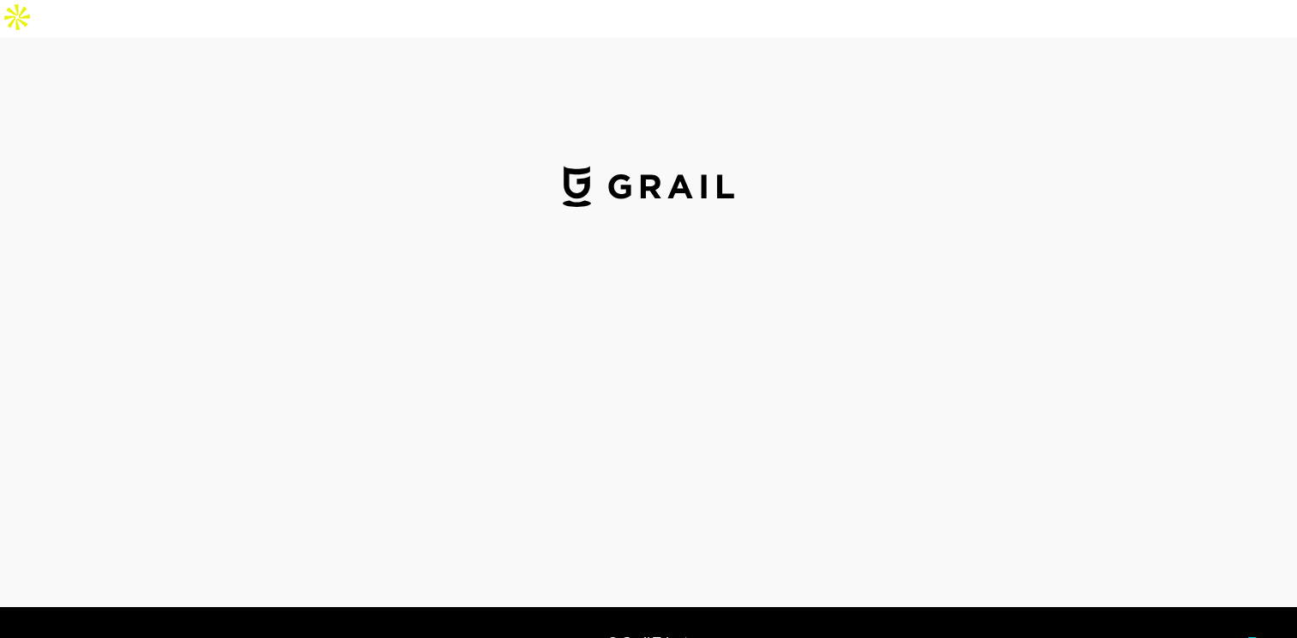
select select "USD"
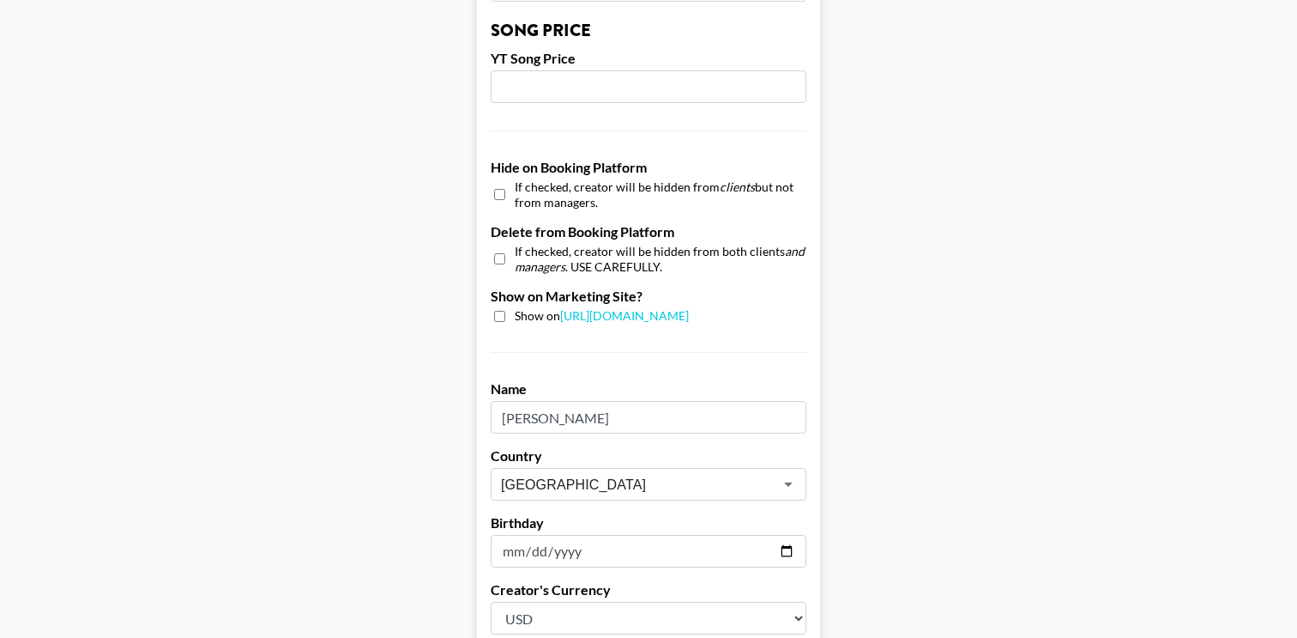
scroll to position [1690, 0]
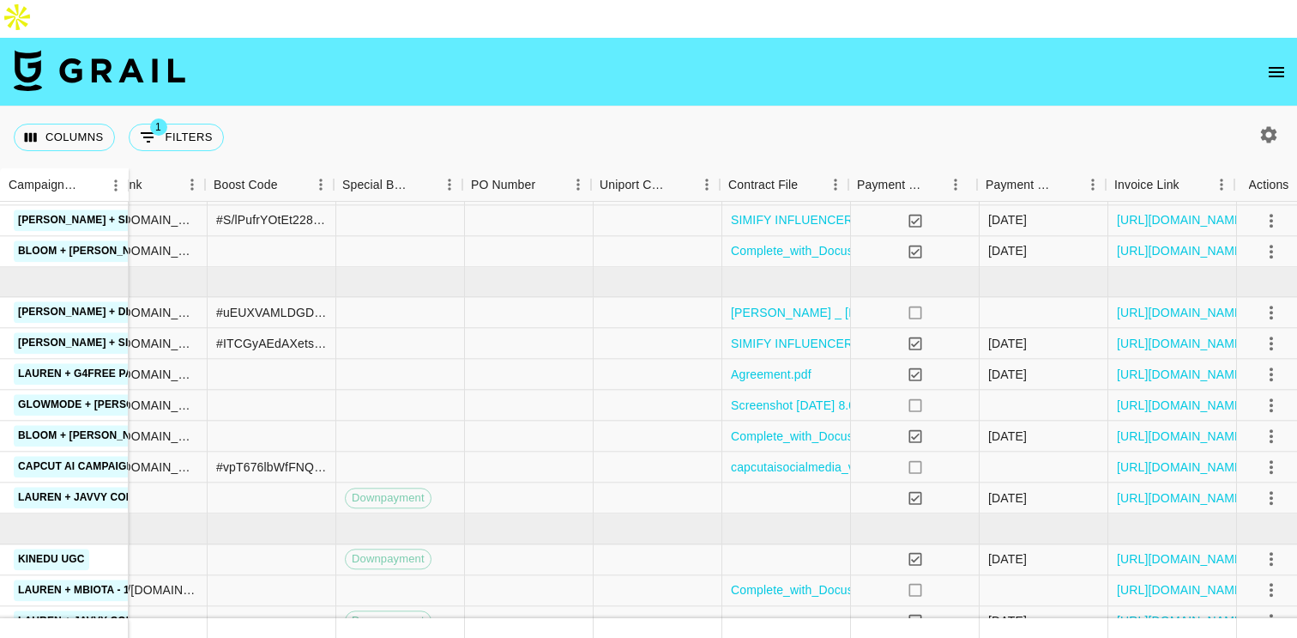
scroll to position [243, 1466]
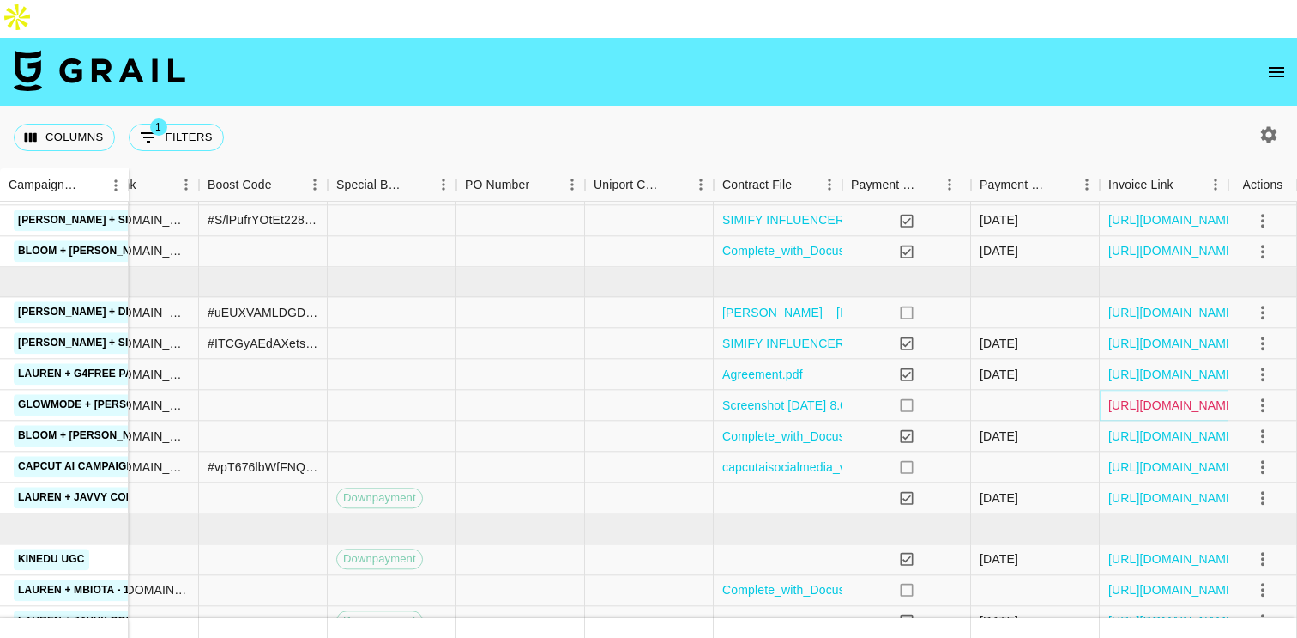
click at [1145, 396] on link "[URL][DOMAIN_NAME]" at bounding box center [1174, 404] width 130 height 17
